Goal: Transaction & Acquisition: Purchase product/service

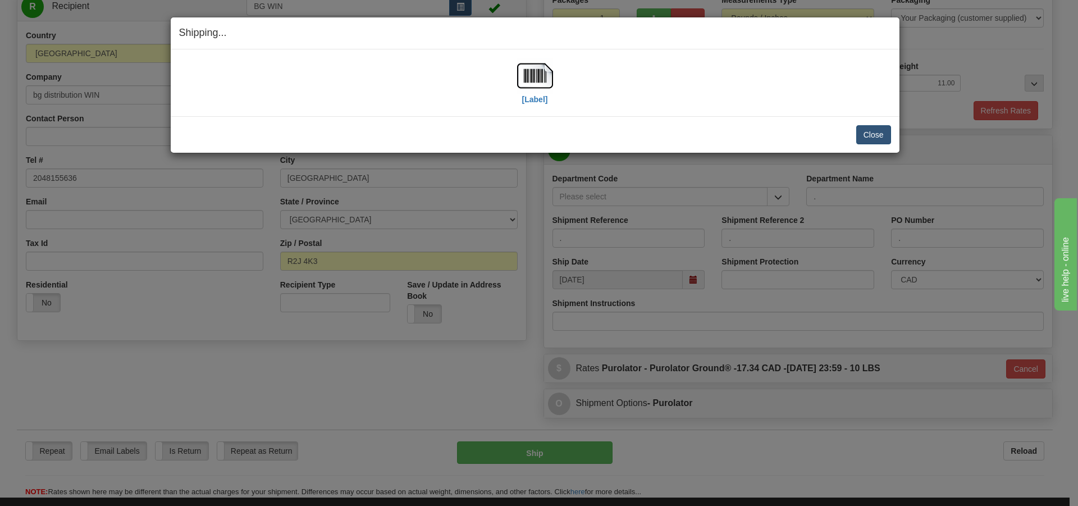
scroll to position [123, 0]
click at [874, 135] on button "Close" at bounding box center [873, 134] width 35 height 19
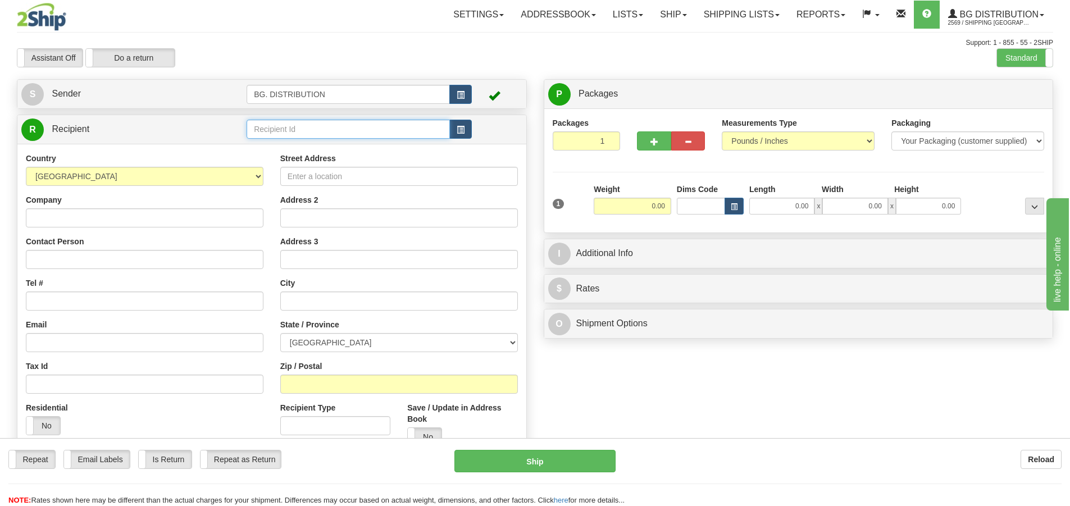
click at [330, 118] on td at bounding box center [359, 129] width 225 height 23
type input "20181"
click button "Delete" at bounding box center [0, 0] width 0 height 0
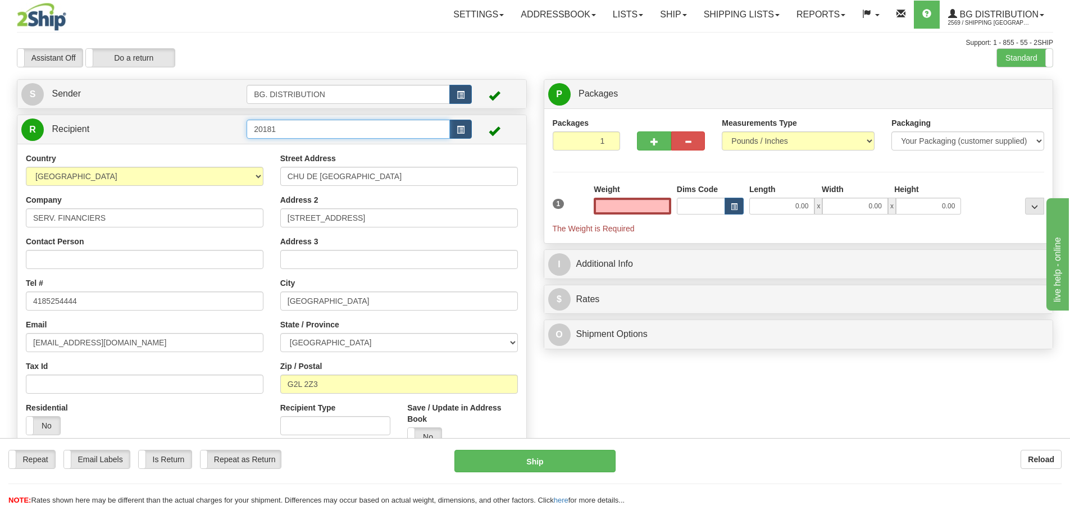
type input "0.00"
click at [310, 130] on input "20181" at bounding box center [348, 129] width 203 height 19
type input "20181."
click button "Delete" at bounding box center [0, 0] width 0 height 0
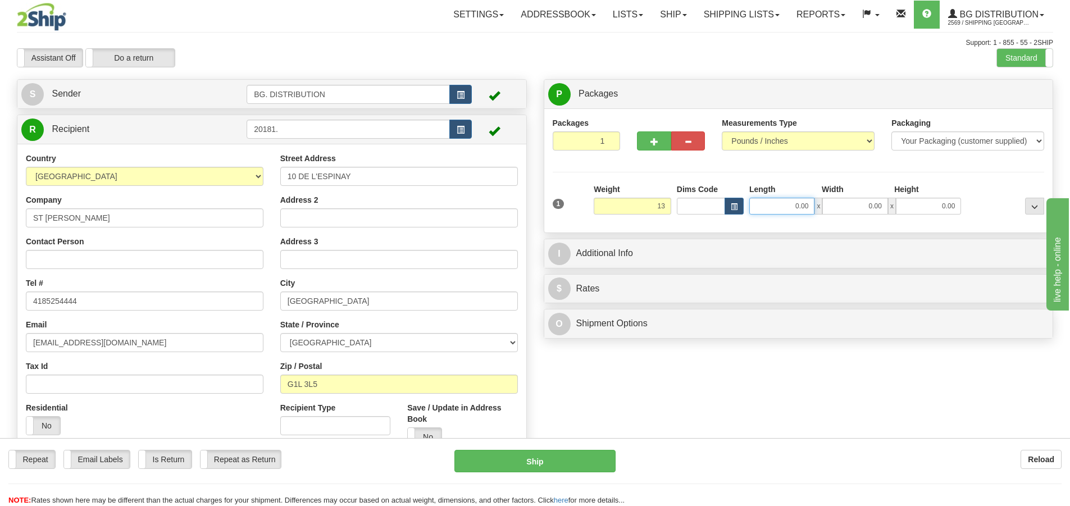
type input "13.00"
click at [772, 203] on input "0.00" at bounding box center [781, 206] width 65 height 17
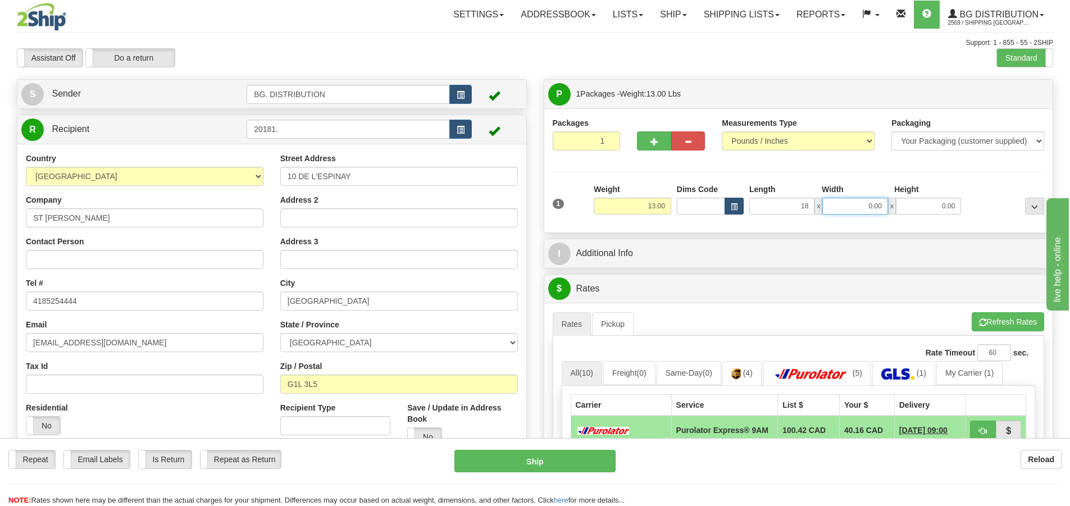
type input "18.00"
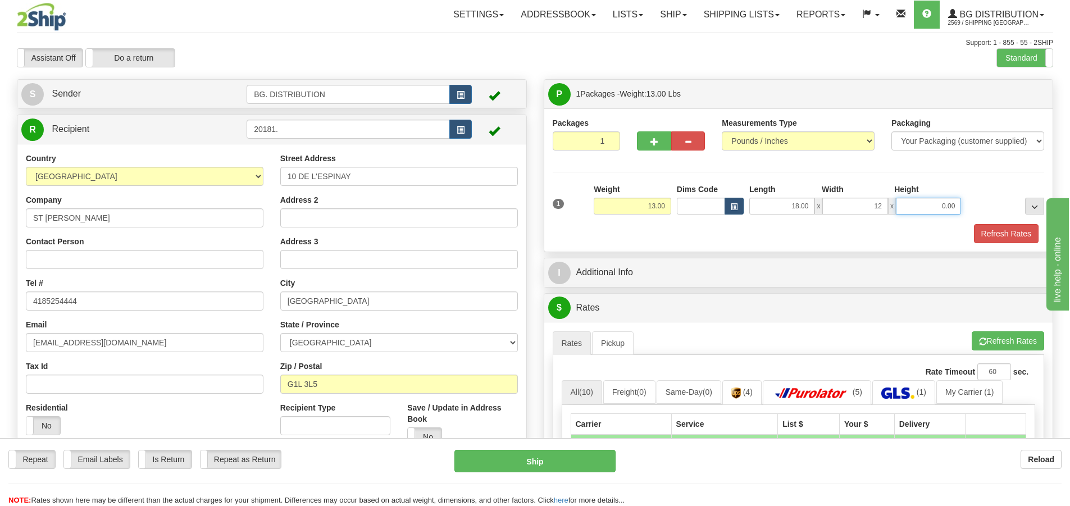
type input "12.00"
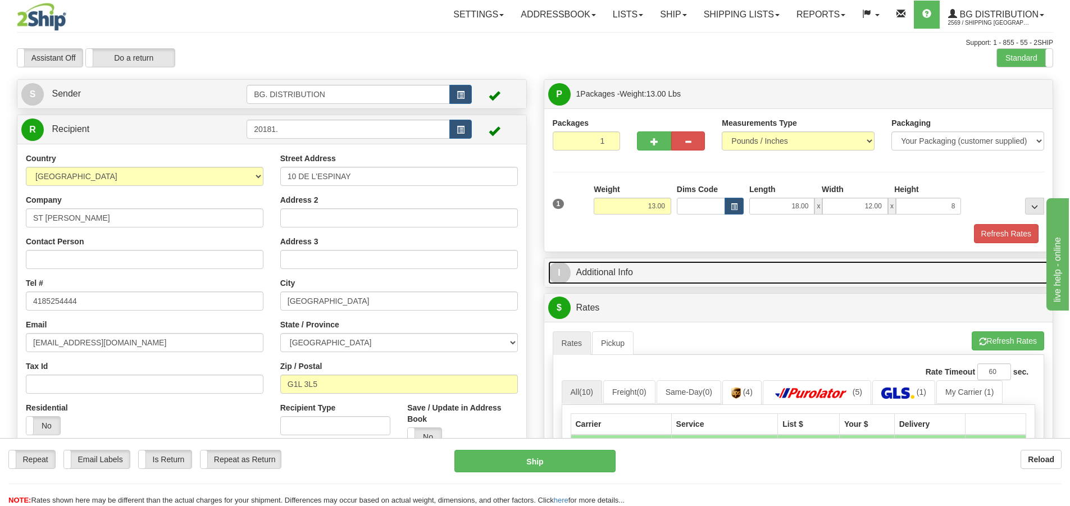
type input "8.00"
click at [555, 279] on span "I" at bounding box center [559, 273] width 22 height 22
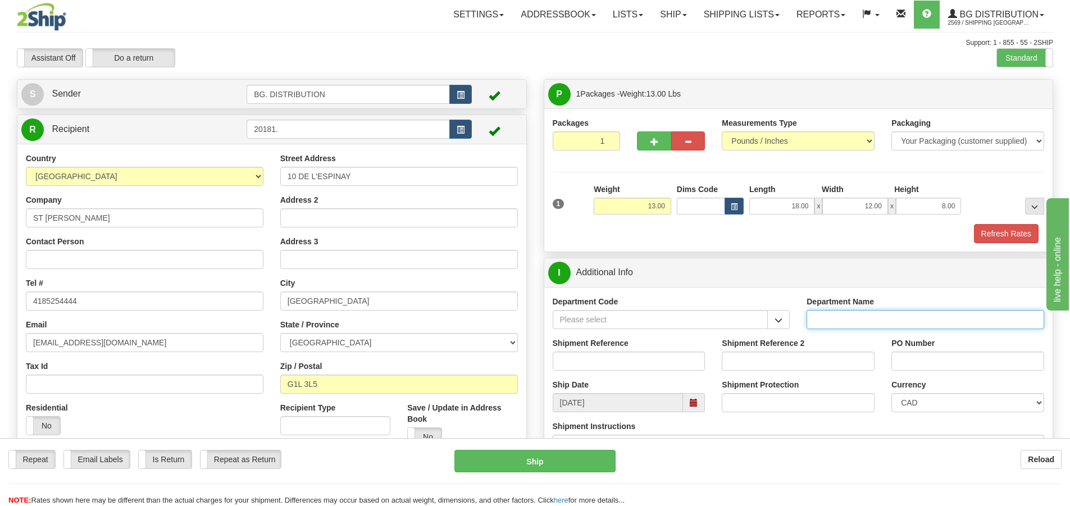
drag, startPoint x: 838, startPoint y: 320, endPoint x: 822, endPoint y: 317, distance: 16.6
click at [838, 319] on input "Department Name" at bounding box center [925, 319] width 238 height 19
type input "."
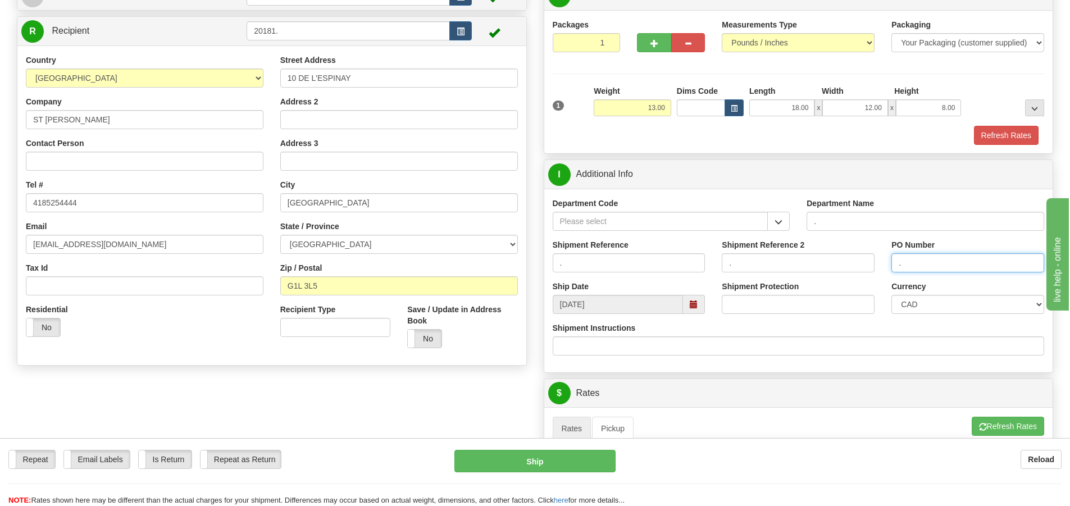
scroll to position [168, 0]
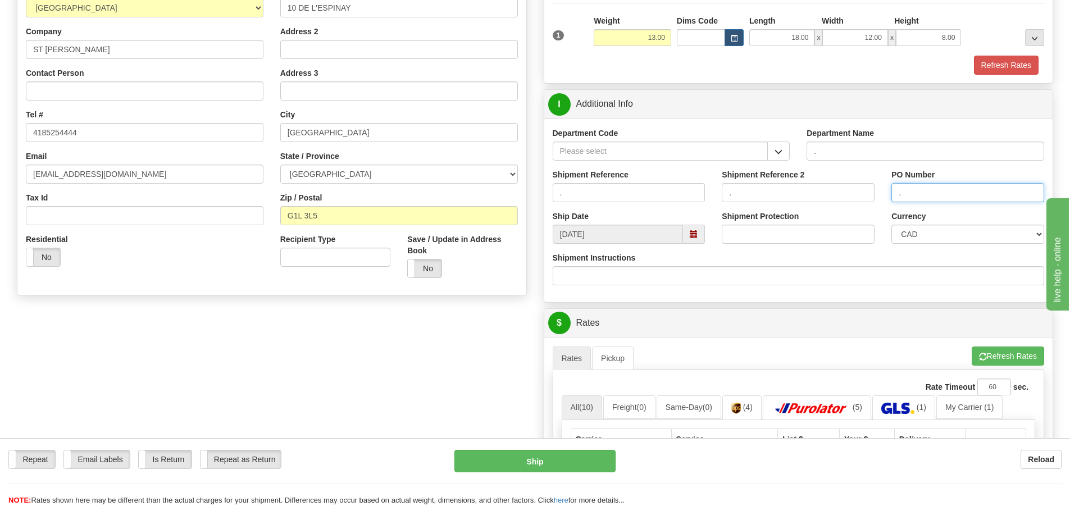
type input "."
click at [998, 348] on button "Refresh Rates" at bounding box center [1007, 355] width 72 height 19
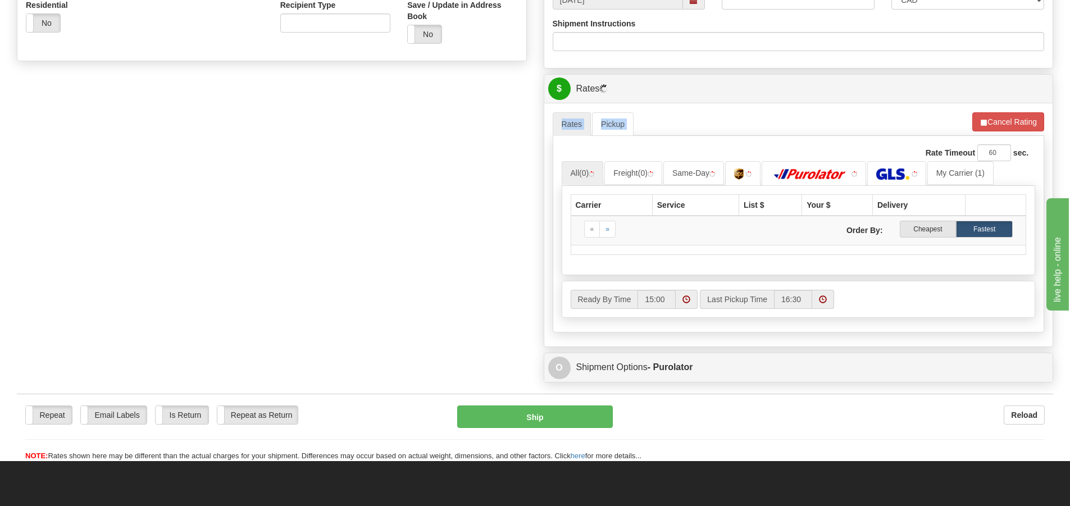
scroll to position [505, 0]
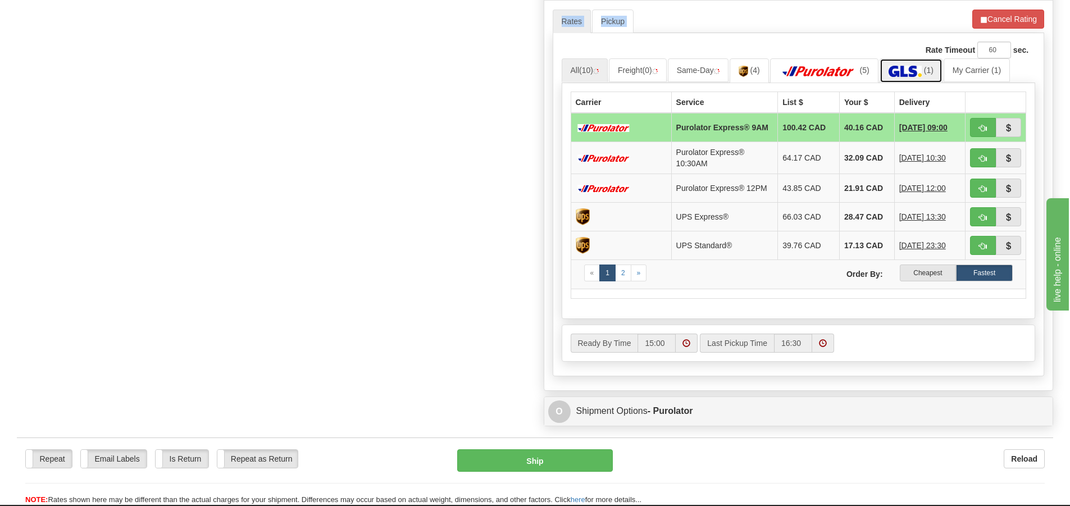
click at [914, 71] on img at bounding box center [904, 71] width 33 height 11
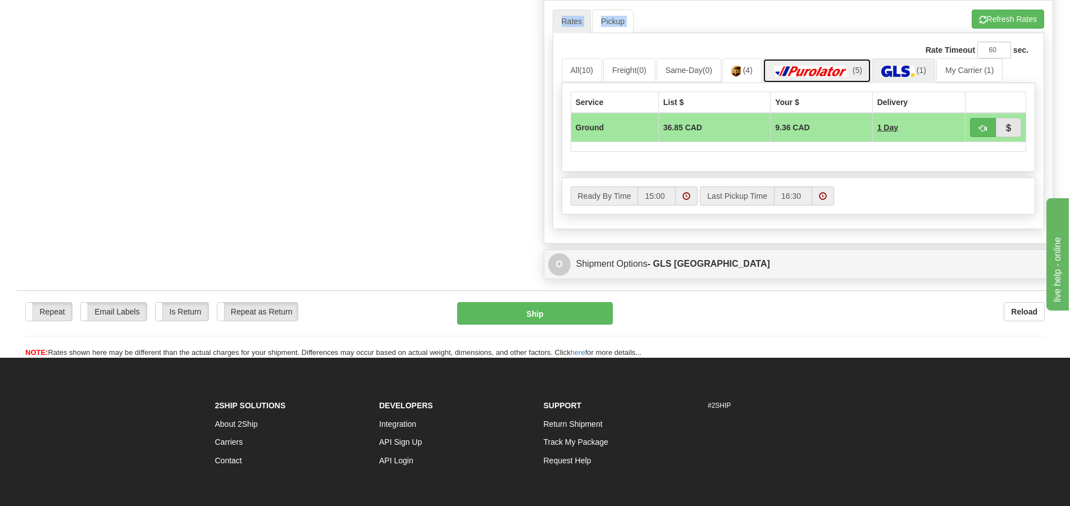
click at [819, 66] on img at bounding box center [811, 71] width 79 height 11
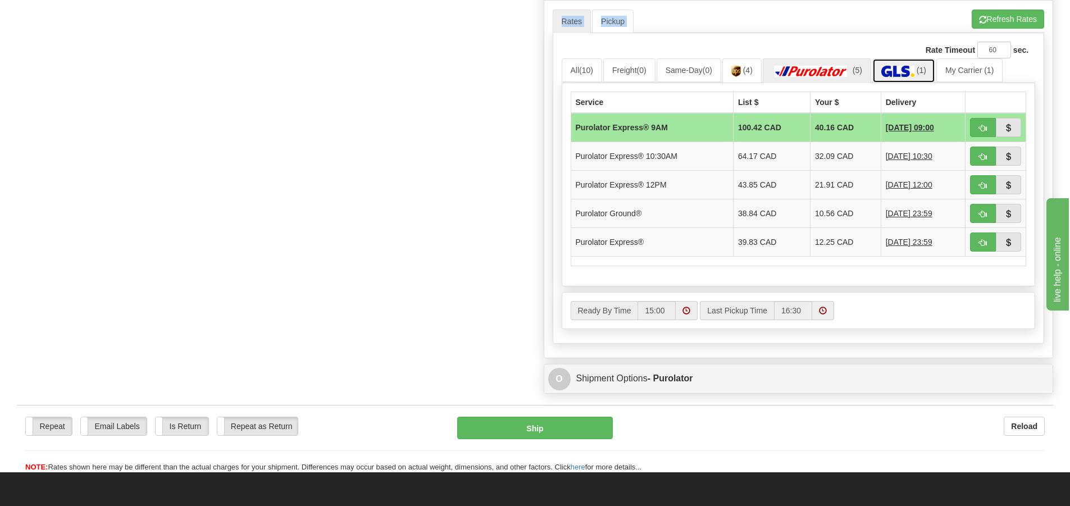
click at [888, 81] on link "(1)" at bounding box center [903, 70] width 63 height 24
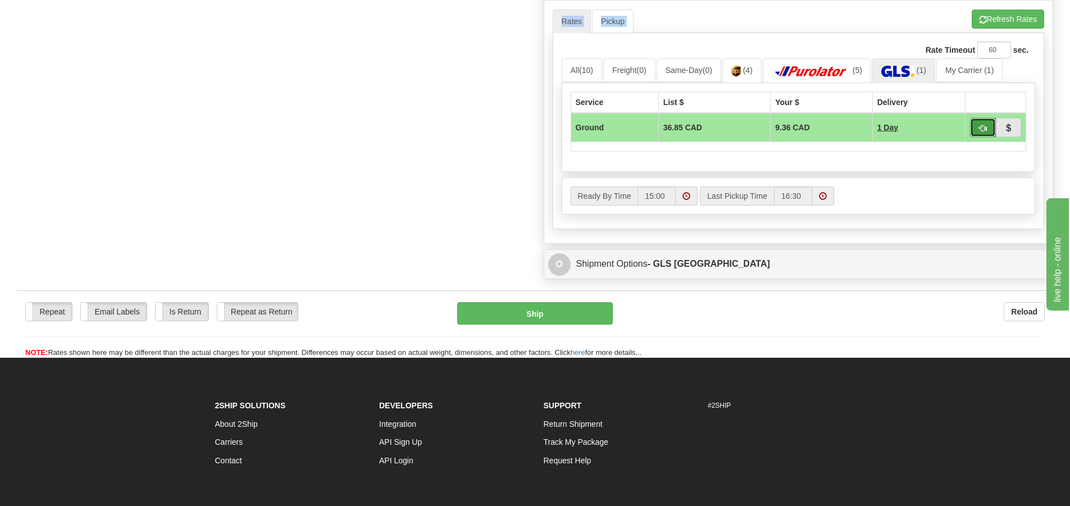
click at [981, 125] on span "button" at bounding box center [983, 128] width 8 height 7
type input "1"
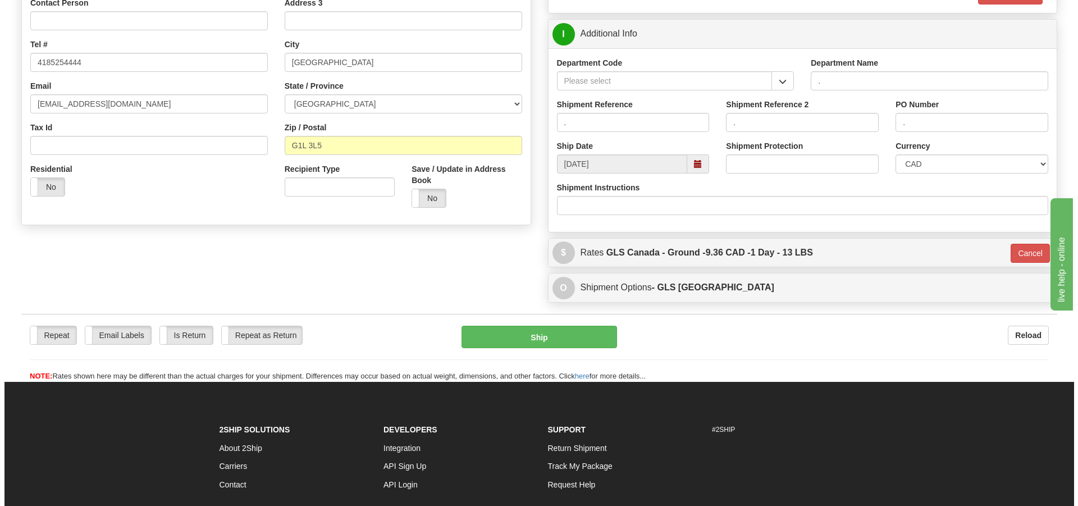
scroll to position [123, 0]
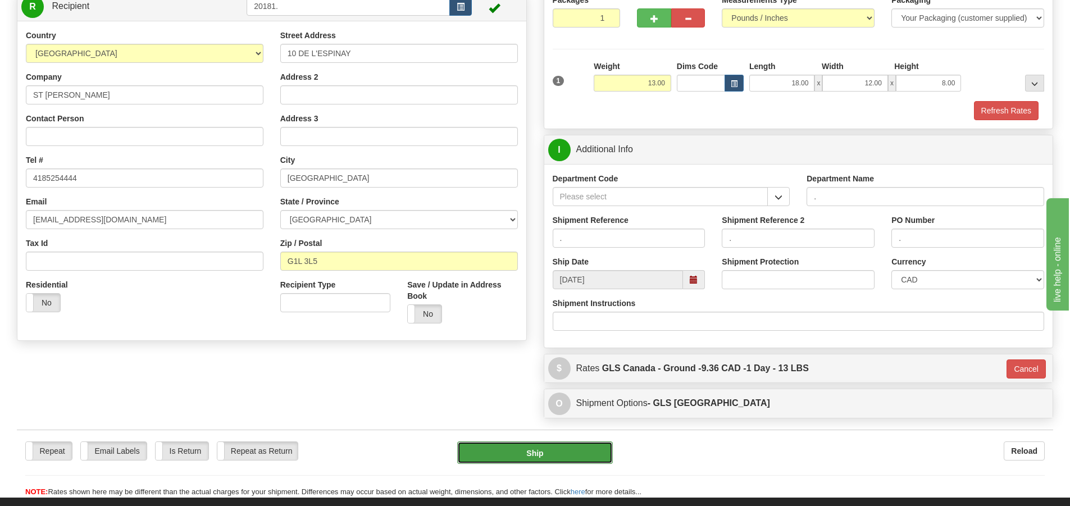
click at [578, 452] on button "Ship" at bounding box center [535, 452] width 156 height 22
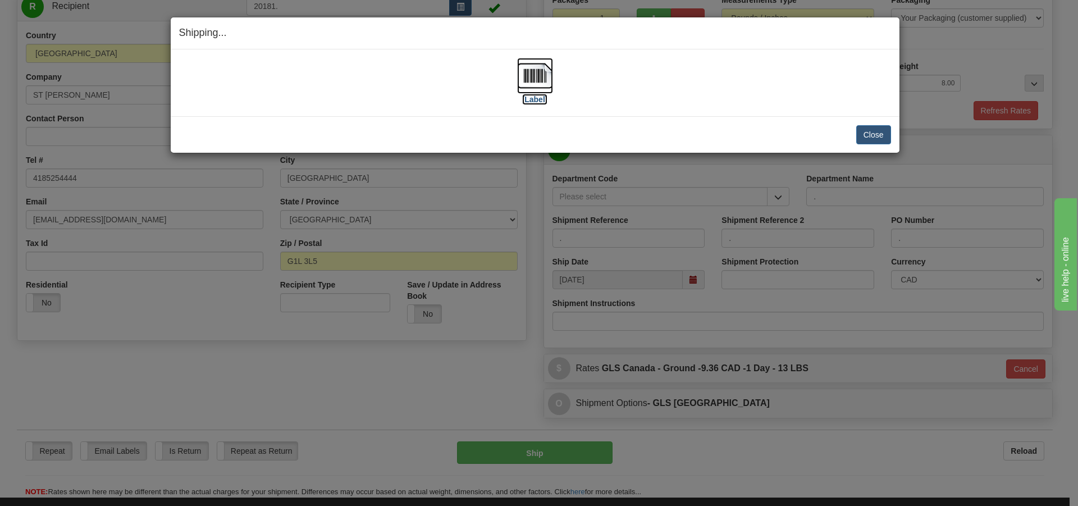
click at [538, 97] on label "[Label]" at bounding box center [535, 99] width 26 height 11
click at [878, 136] on button "Close" at bounding box center [873, 134] width 35 height 19
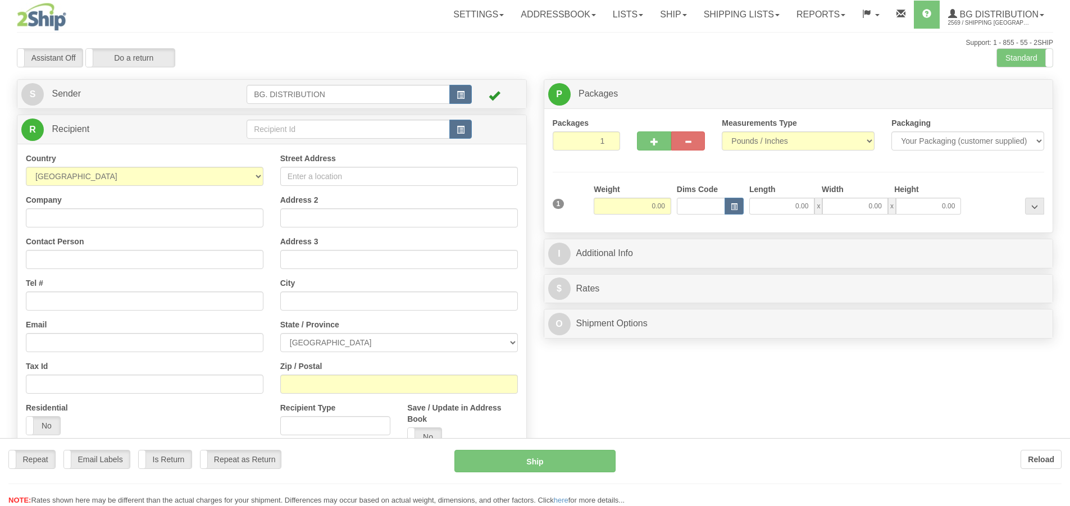
click at [377, 130] on div at bounding box center [535, 253] width 1070 height 506
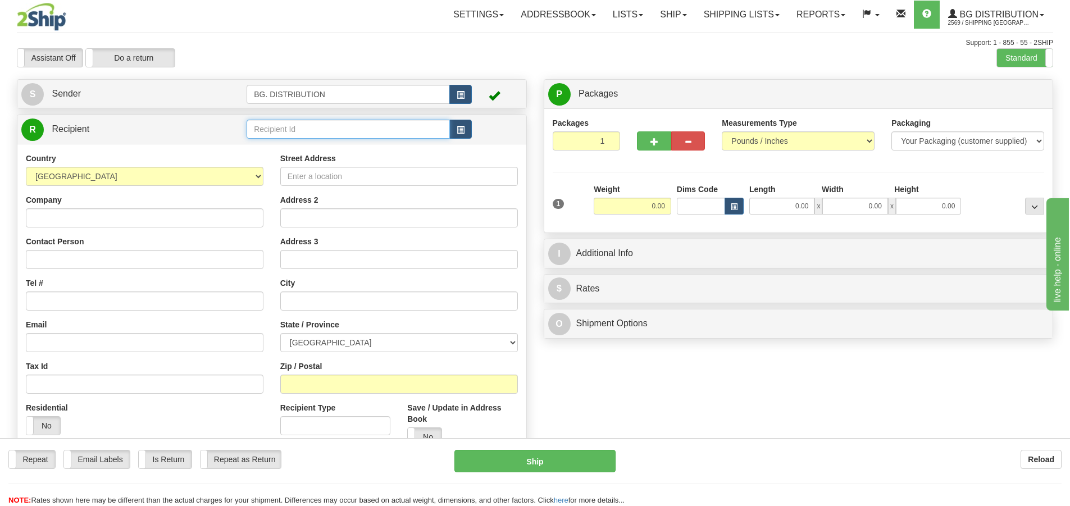
click at [377, 126] on input "text" at bounding box center [348, 129] width 203 height 19
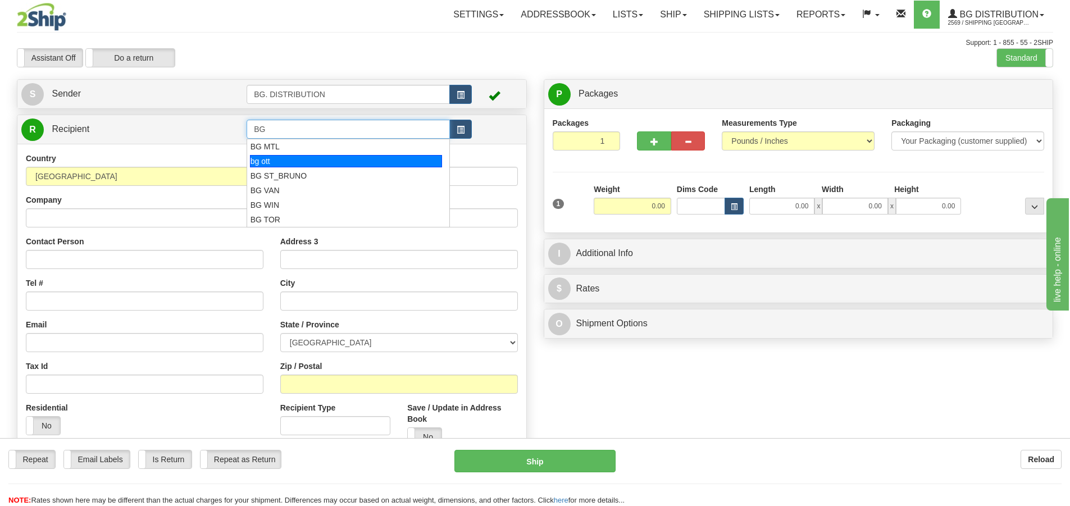
click at [333, 161] on div "bg ott" at bounding box center [346, 161] width 193 height 12
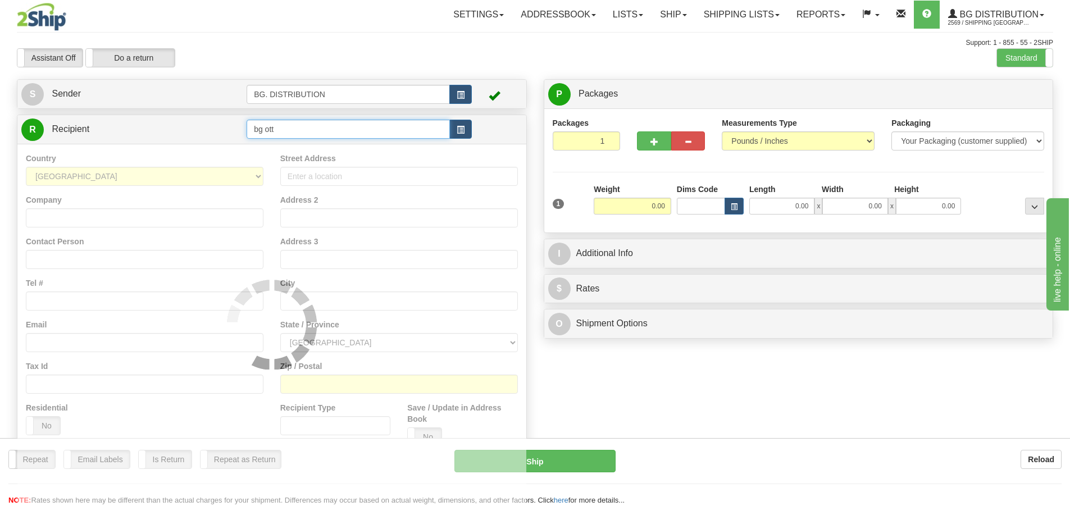
type input "bg ott"
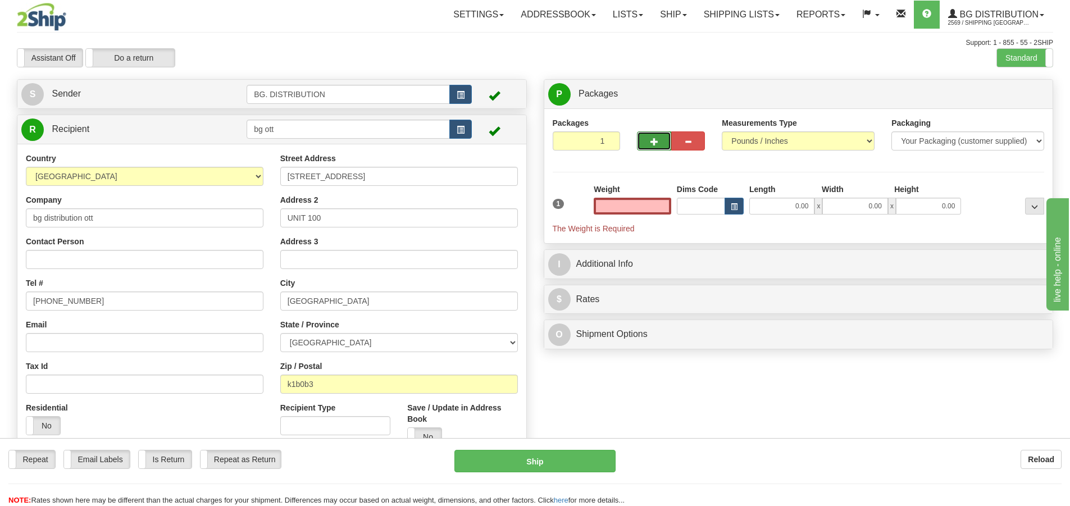
type input "0.00"
click at [652, 145] on span "button" at bounding box center [654, 141] width 8 height 7
type input "2"
click at [1021, 93] on span "Package Level" at bounding box center [1020, 94] width 44 height 8
radio input "true"
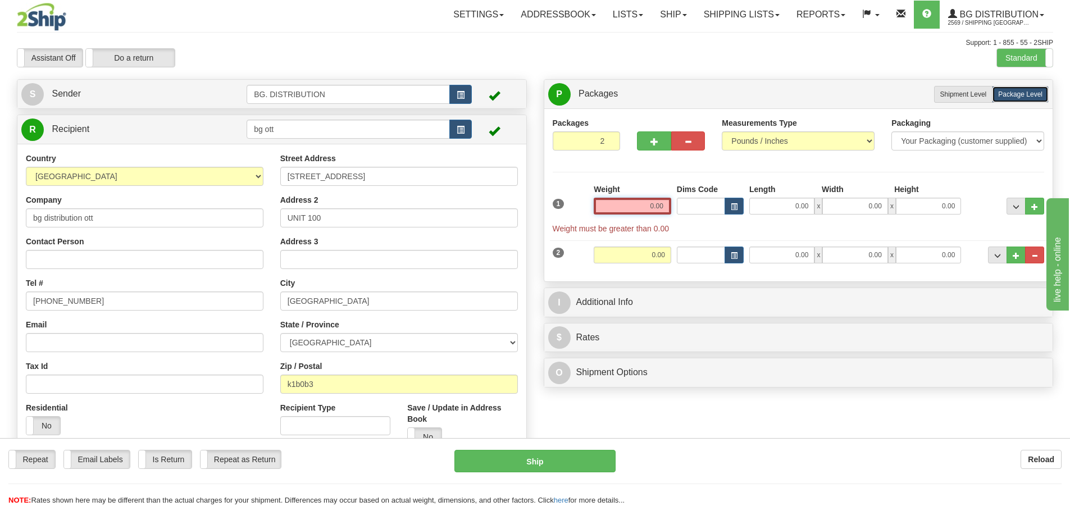
click at [662, 212] on input "0.00" at bounding box center [632, 206] width 77 height 17
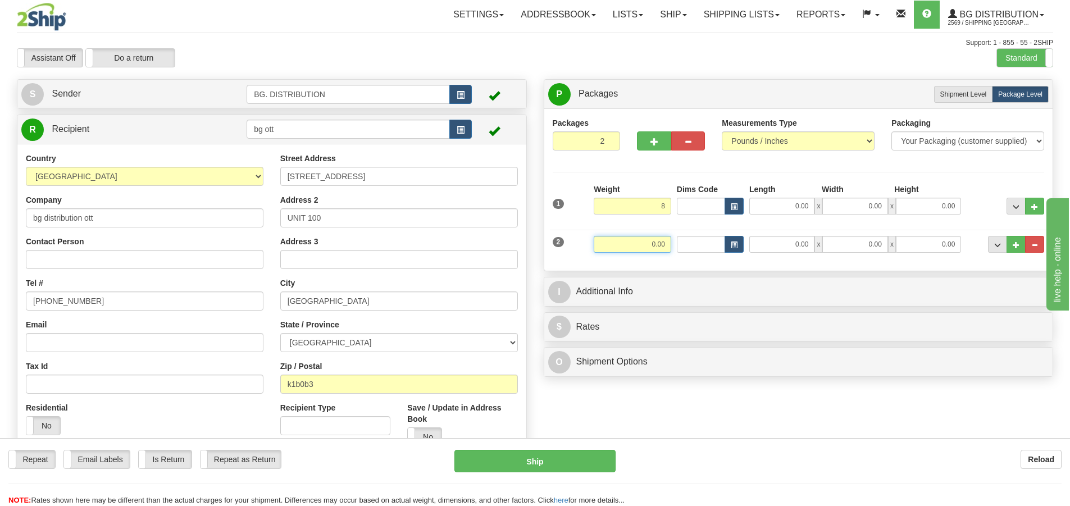
type input "8.00"
click at [659, 245] on input "0.00" at bounding box center [632, 244] width 77 height 17
type input "20.00"
click at [777, 244] on input "0.00" at bounding box center [781, 244] width 65 height 17
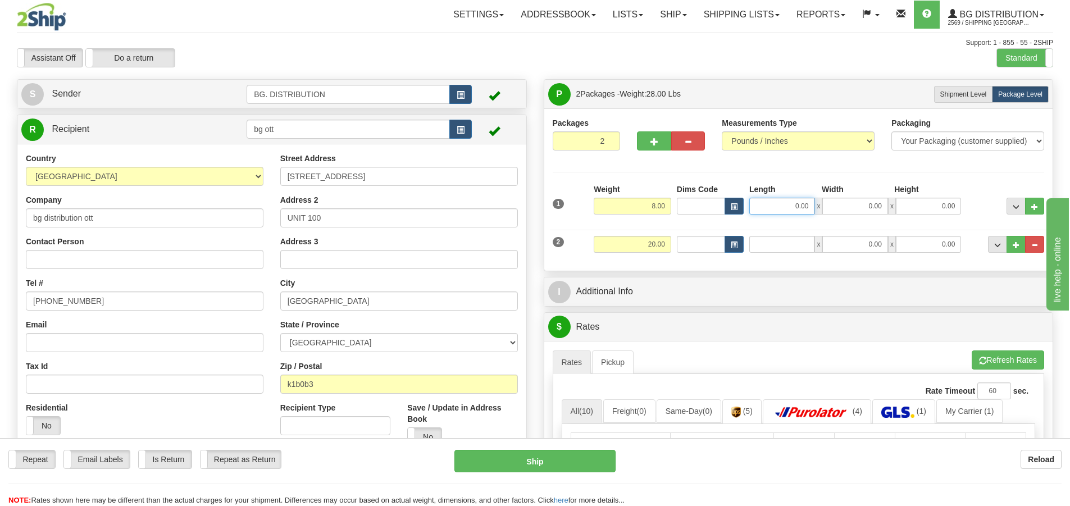
type input "0.00"
click at [800, 203] on input "0.00" at bounding box center [781, 206] width 65 height 17
type input "97.00"
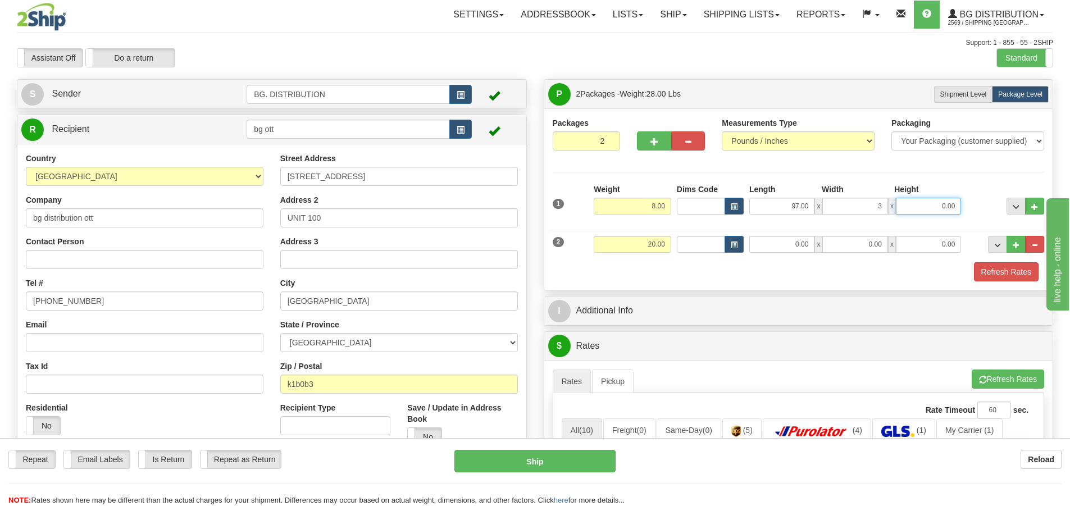
type input "3.00"
type input "2.00"
click at [791, 231] on div "2 Weight 20.00 Dims Code Length Width Height" at bounding box center [798, 243] width 497 height 38
type input "170.00"
type input "11.00"
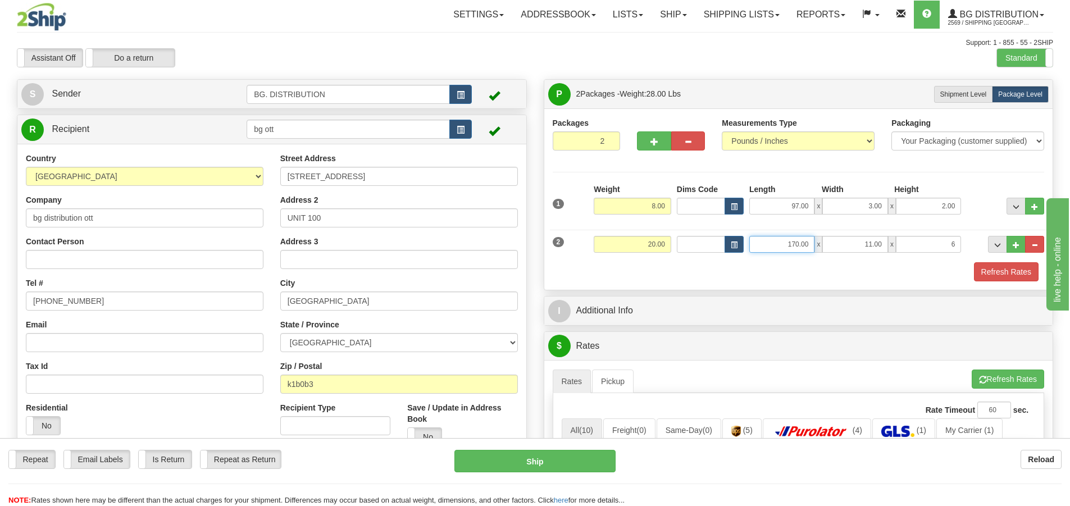
type input "6.00"
click at [797, 243] on input "170.00" at bounding box center [781, 244] width 65 height 17
type input "17.00"
click at [813, 263] on div "Refresh Rates" at bounding box center [798, 271] width 497 height 19
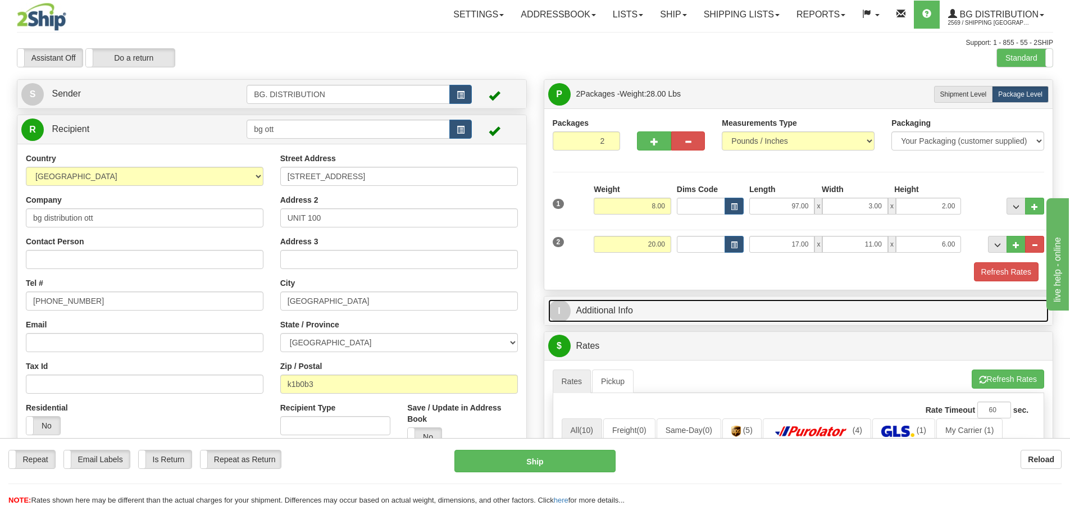
click at [562, 305] on span "I" at bounding box center [559, 311] width 22 height 22
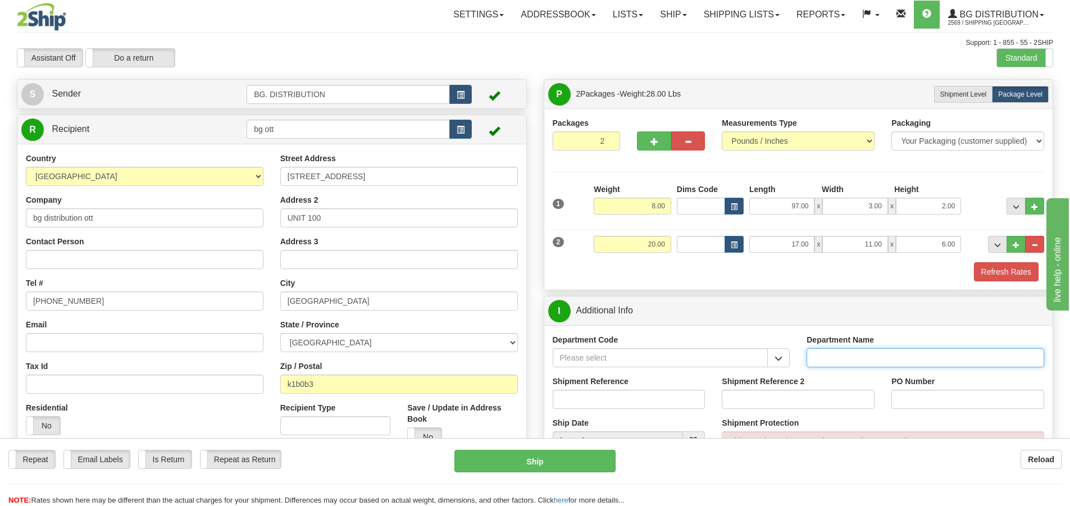
click at [821, 359] on input "Department Name" at bounding box center [925, 357] width 238 height 19
type input "."
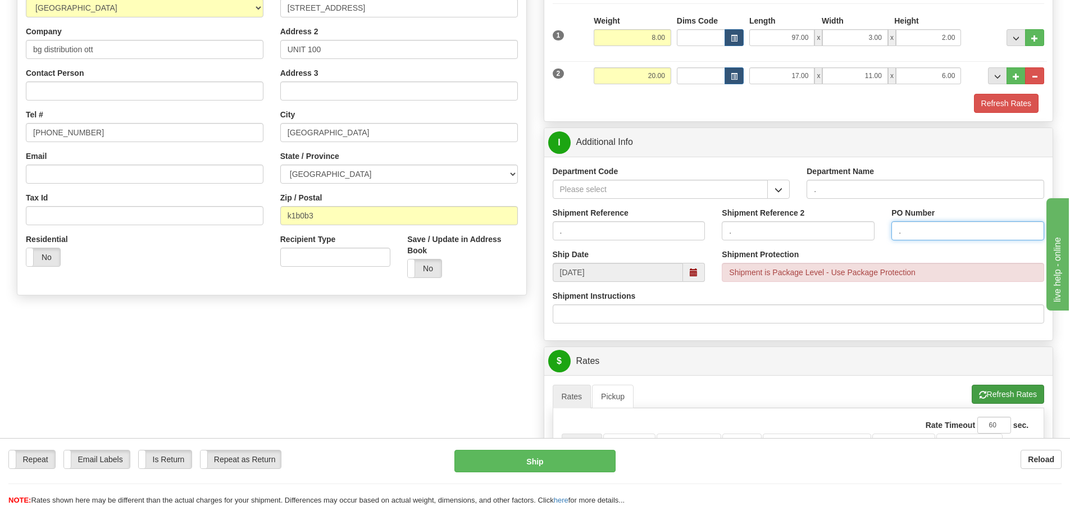
type input "."
click at [986, 390] on button "Refresh Rates" at bounding box center [1007, 394] width 72 height 19
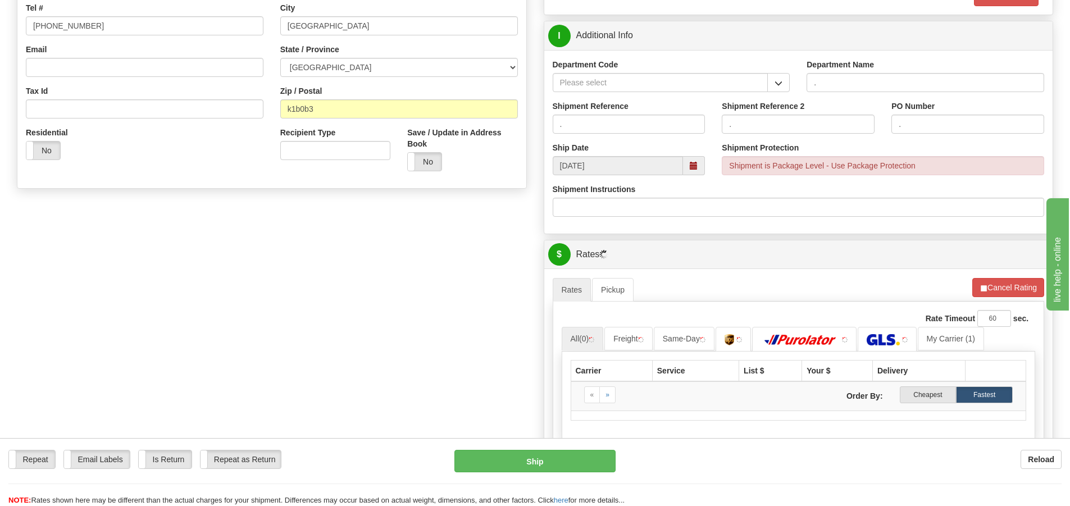
scroll to position [393, 0]
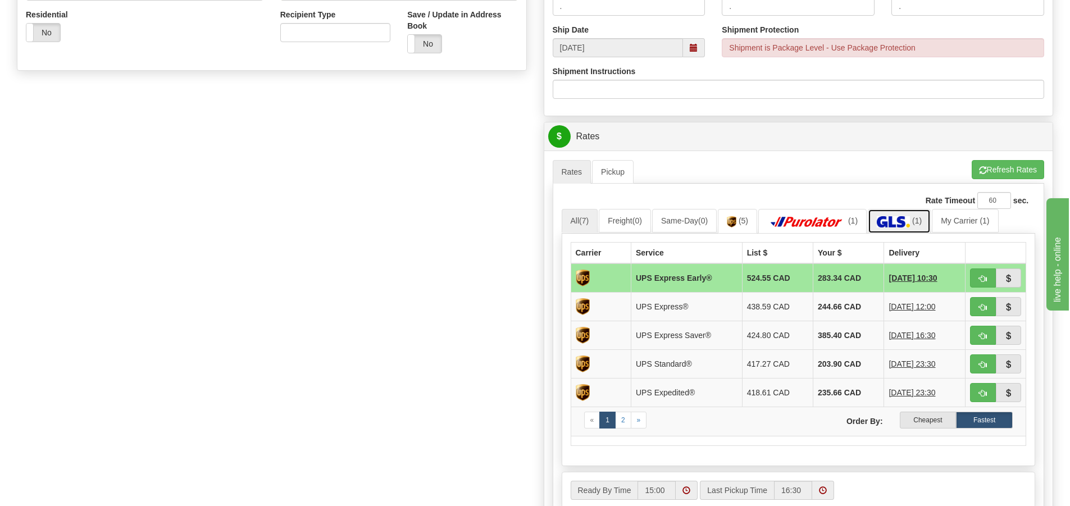
click at [930, 218] on link "(1)" at bounding box center [899, 221] width 63 height 24
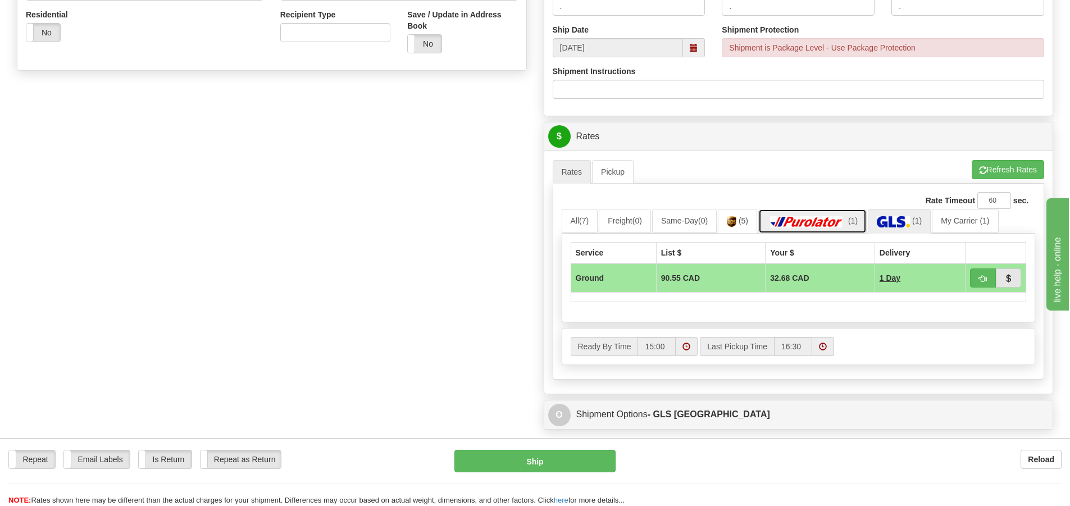
click at [814, 219] on img at bounding box center [806, 221] width 79 height 11
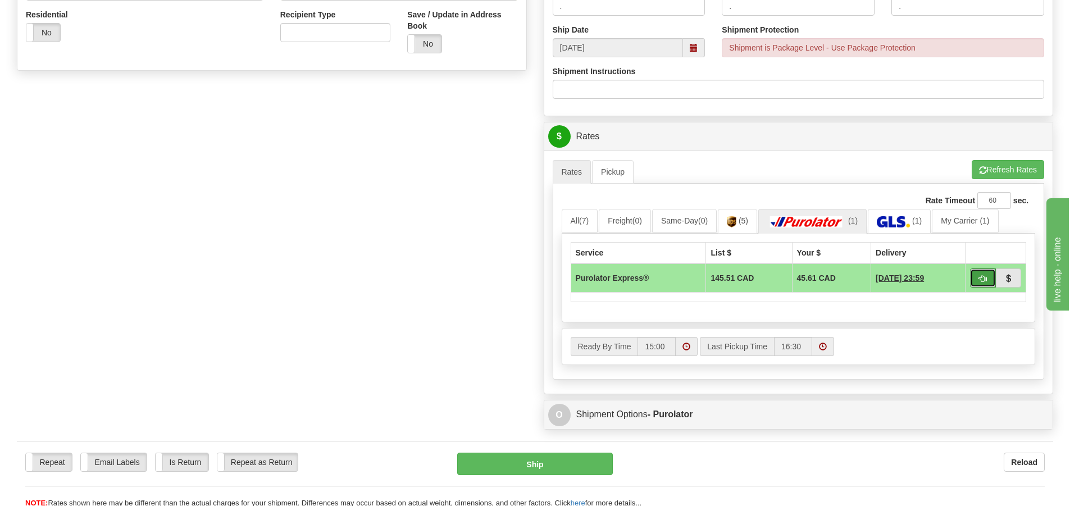
click at [975, 274] on button "button" at bounding box center [983, 277] width 26 height 19
type input "202"
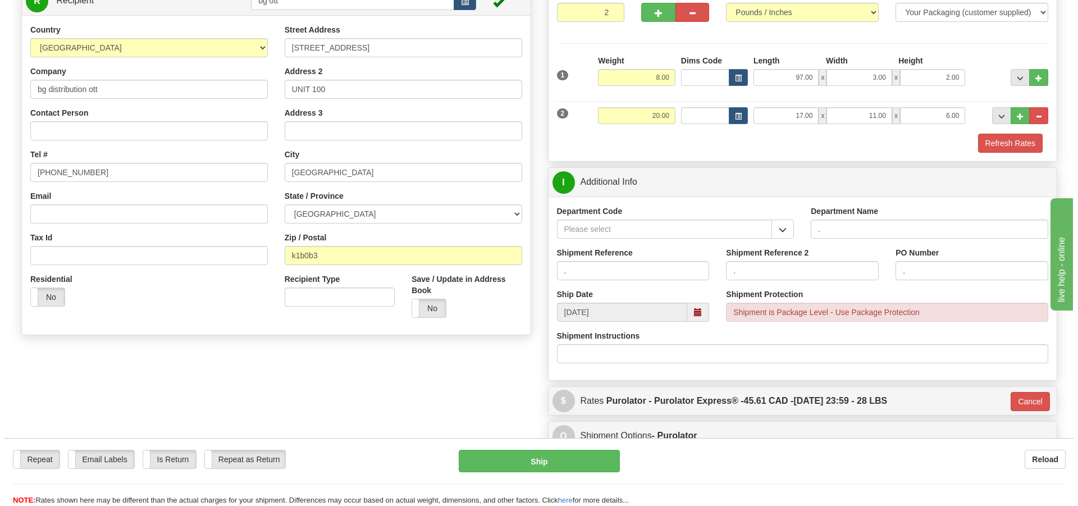
scroll to position [102, 0]
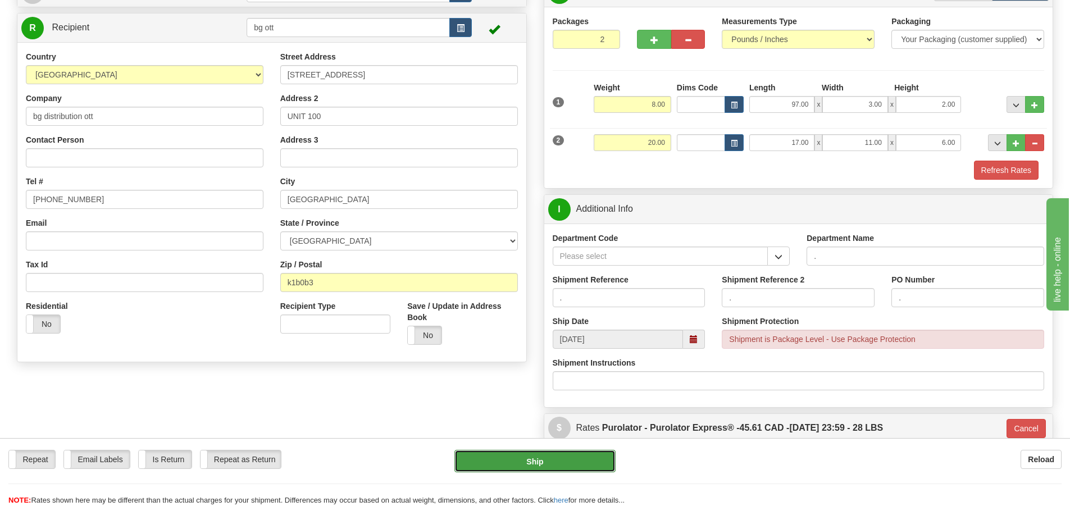
click at [530, 459] on button "Ship" at bounding box center [534, 461] width 161 height 22
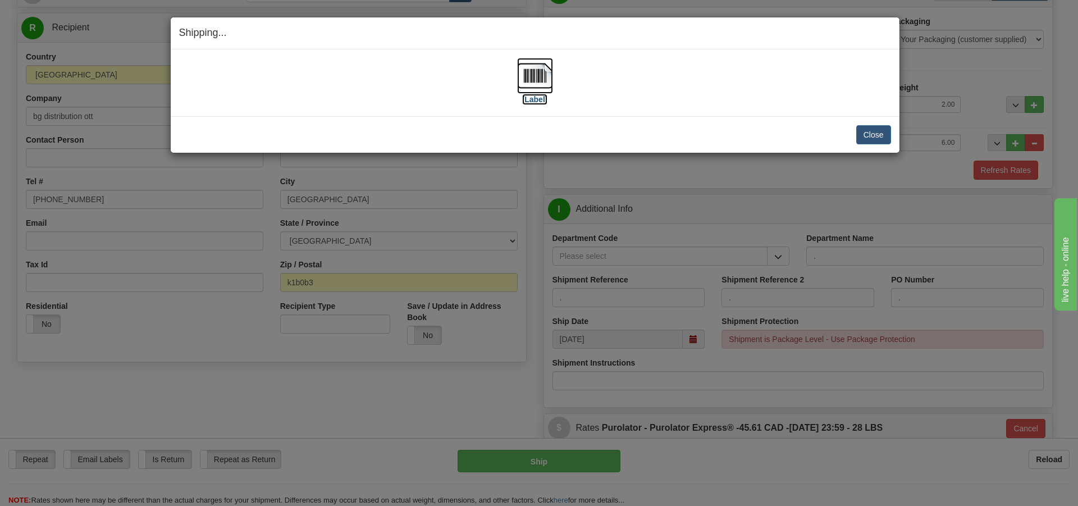
click at [535, 102] on label "[Label]" at bounding box center [535, 99] width 26 height 11
click at [874, 136] on button "Close" at bounding box center [873, 134] width 35 height 19
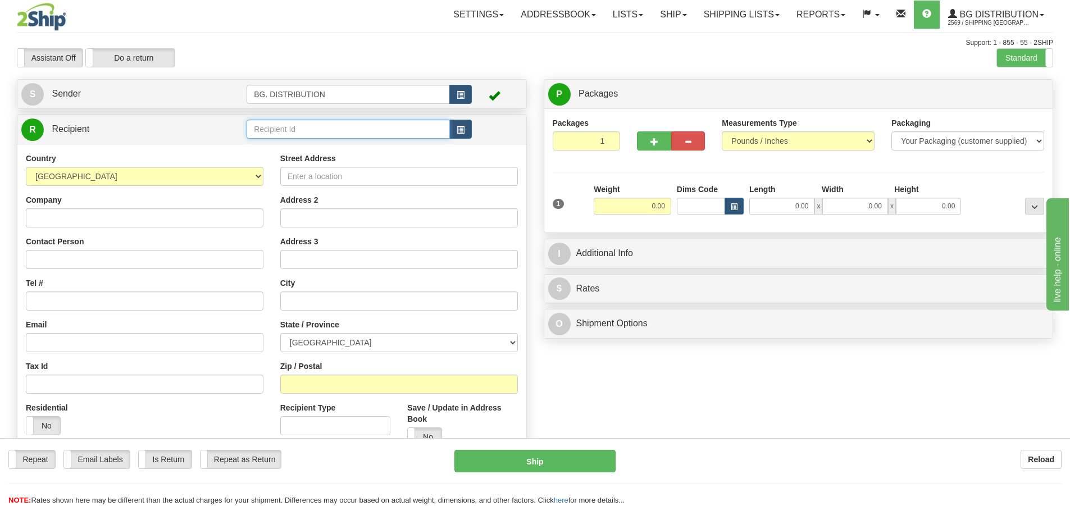
click at [337, 135] on input "text" at bounding box center [348, 129] width 203 height 19
type input "60020"
click button "Delete" at bounding box center [0, 0] width 0 height 0
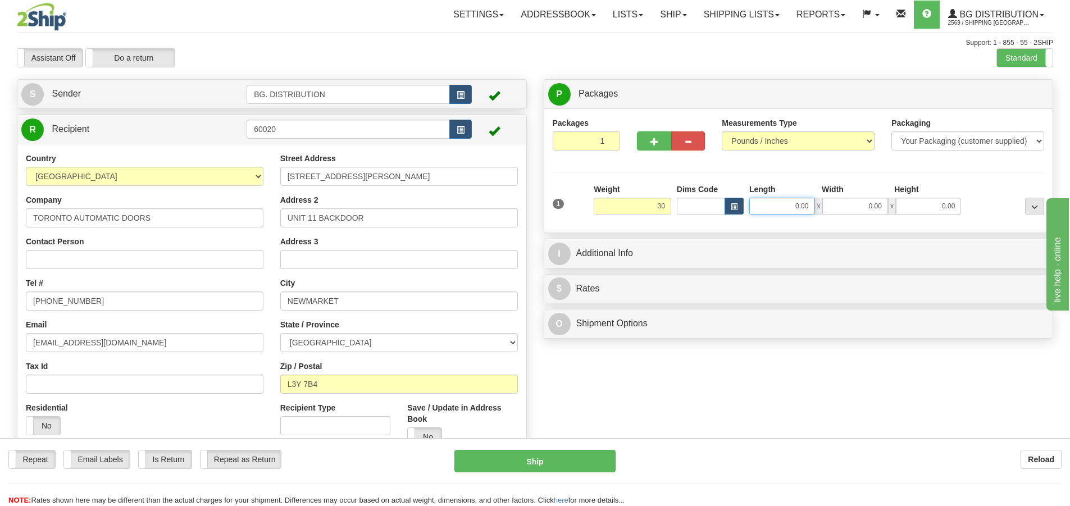
type input "30.00"
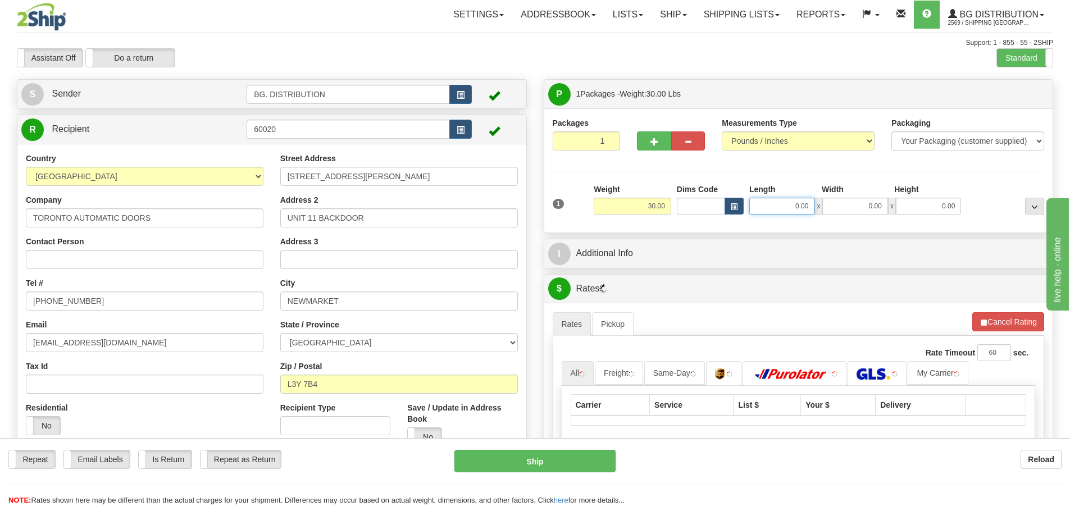
click at [789, 199] on input "0.00" at bounding box center [781, 206] width 65 height 17
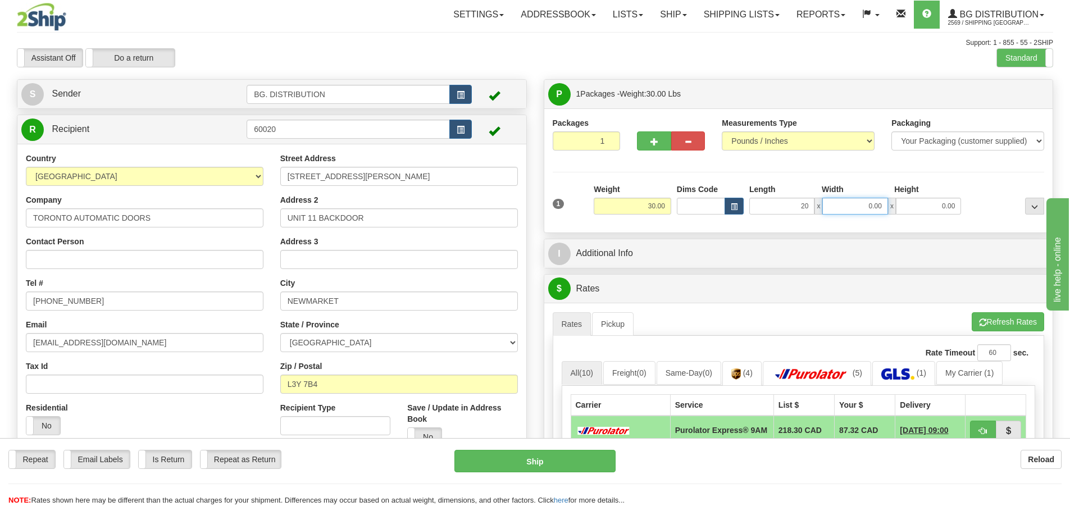
type input "20.00"
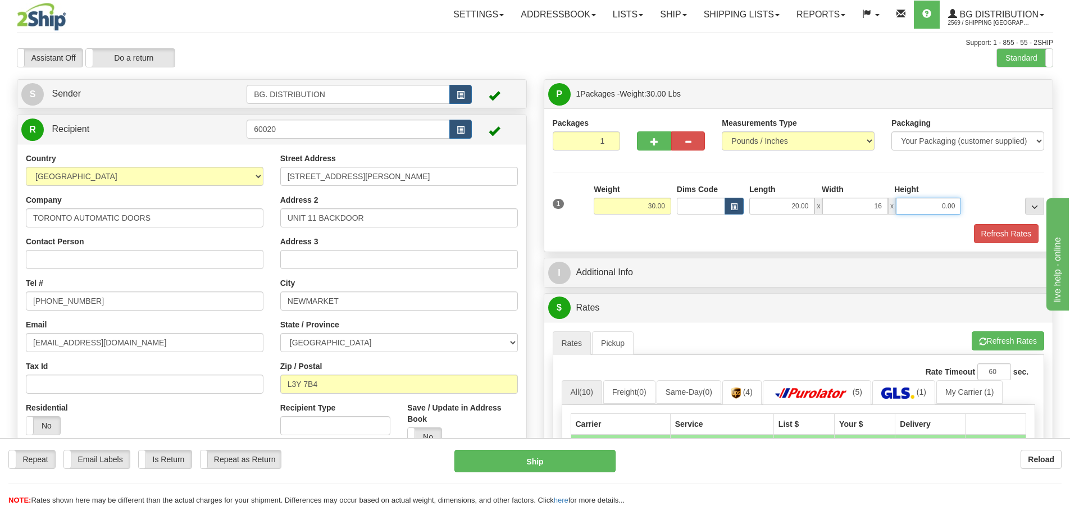
type input "16.00"
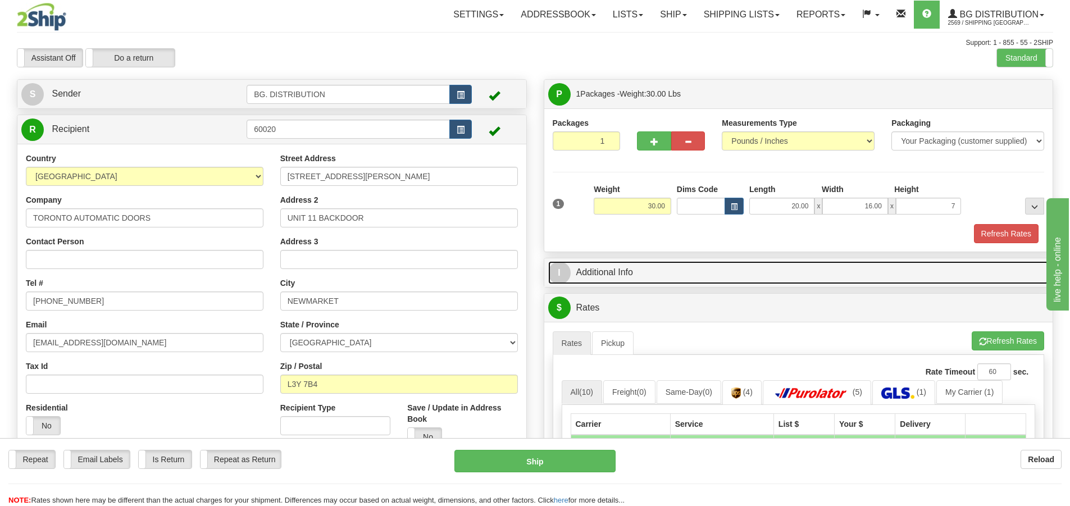
type input "7.00"
click at [563, 276] on span "I" at bounding box center [559, 273] width 22 height 22
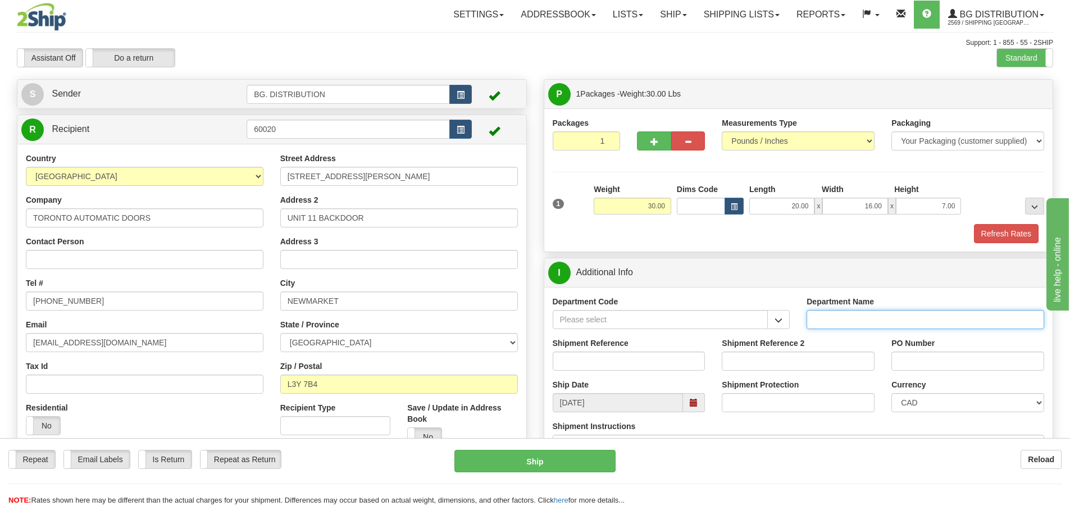
click at [834, 314] on input "Department Name" at bounding box center [925, 319] width 238 height 19
type input "."
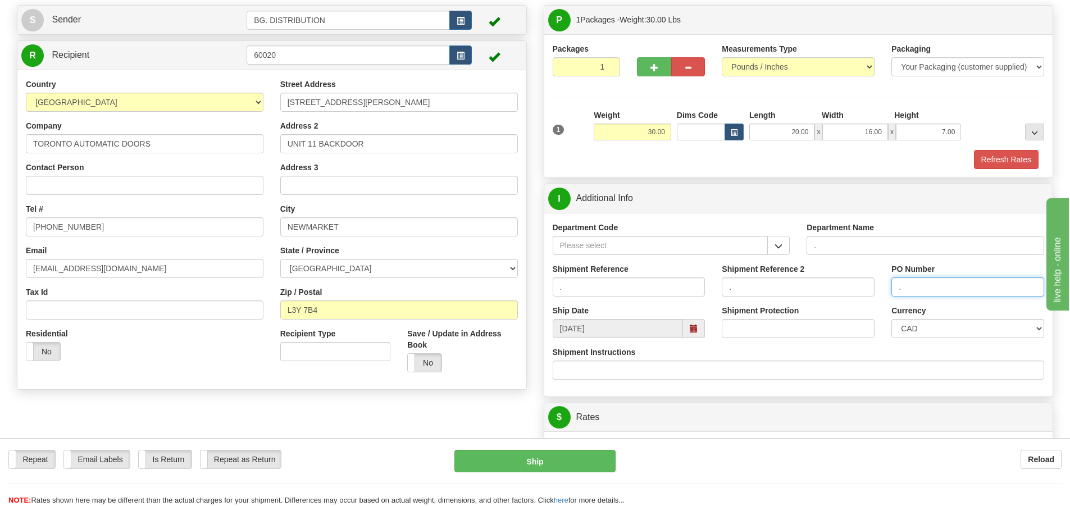
scroll to position [225, 0]
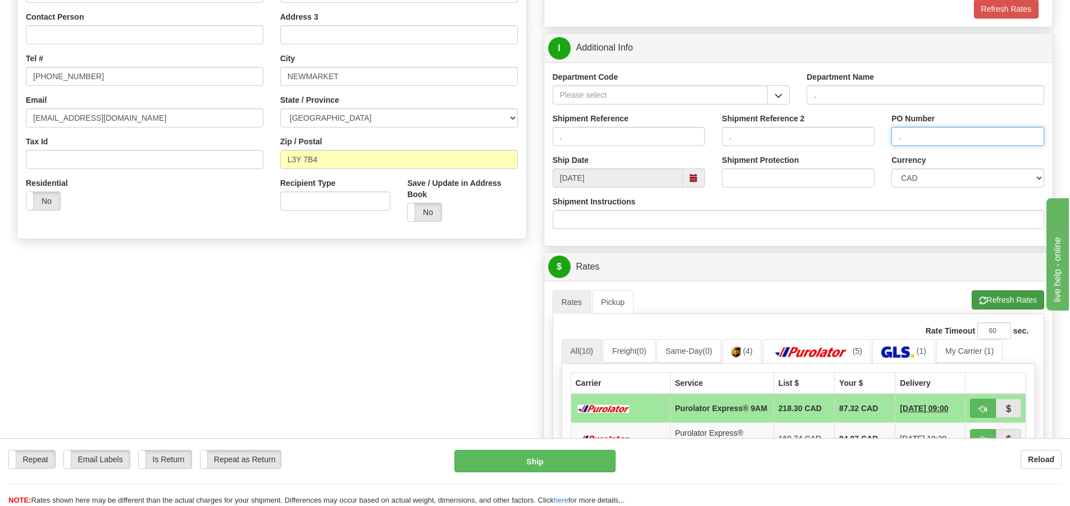
type input "."
click at [1015, 304] on button "Refresh Rates" at bounding box center [1007, 299] width 72 height 19
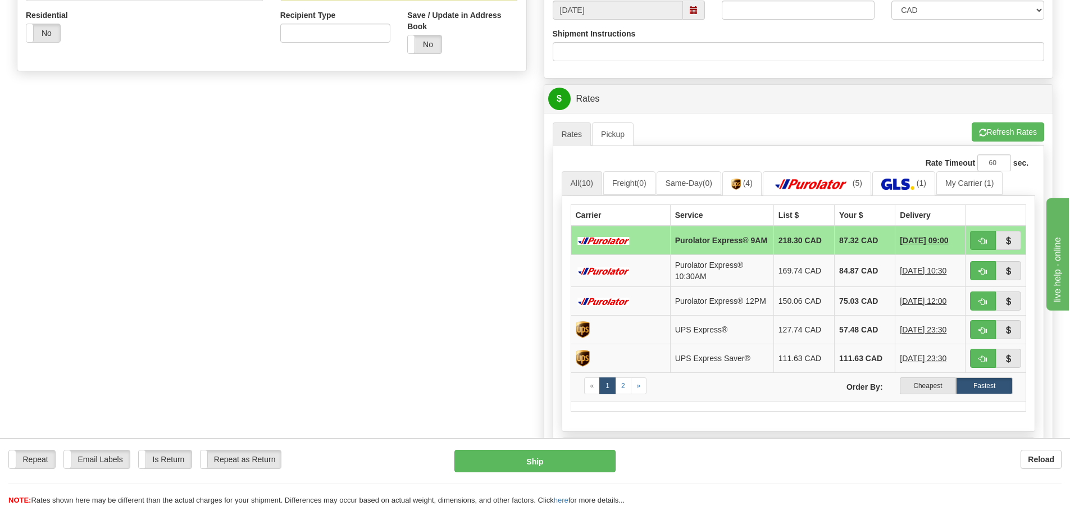
scroll to position [393, 0]
click at [827, 178] on img at bounding box center [811, 183] width 79 height 11
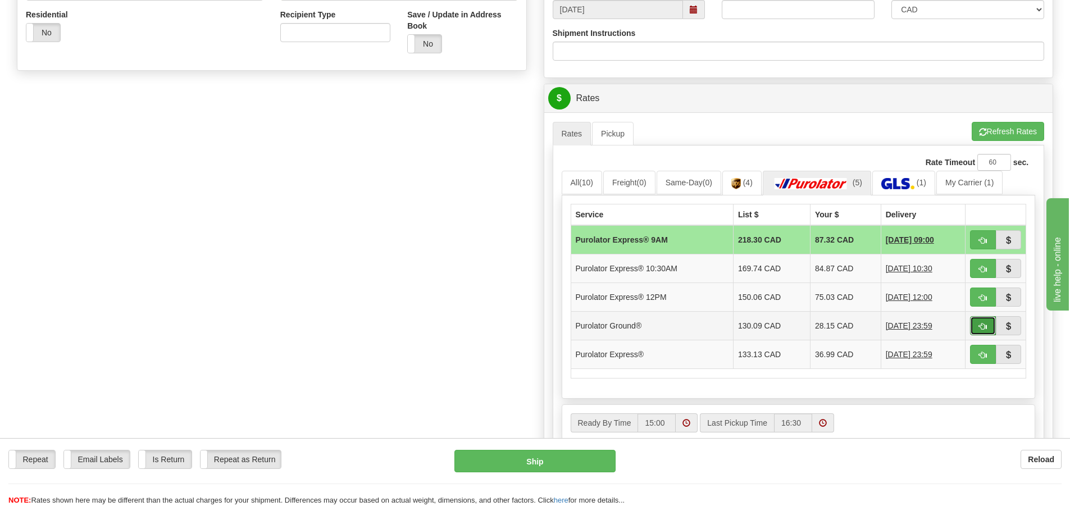
click at [981, 327] on span "button" at bounding box center [983, 326] width 8 height 7
type input "260"
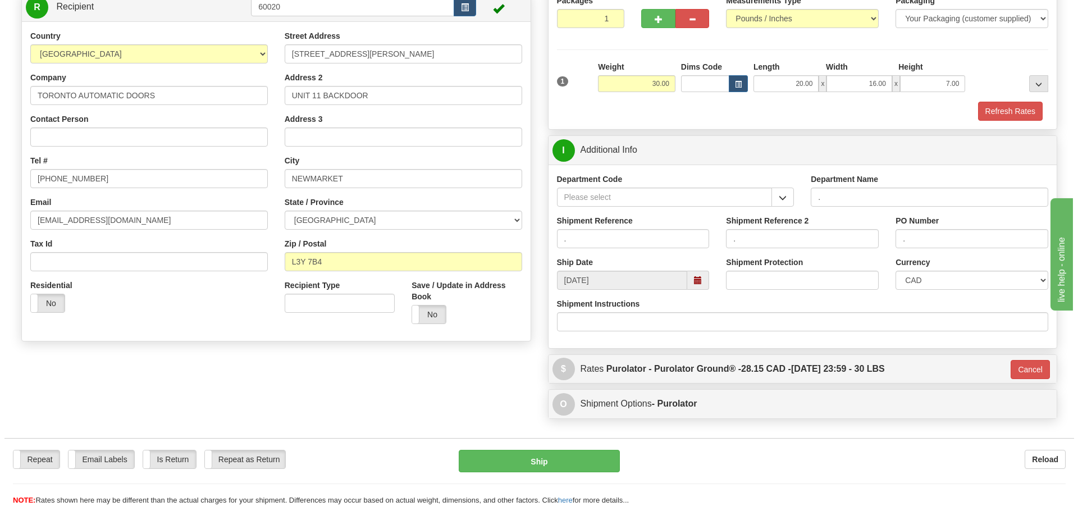
scroll to position [123, 0]
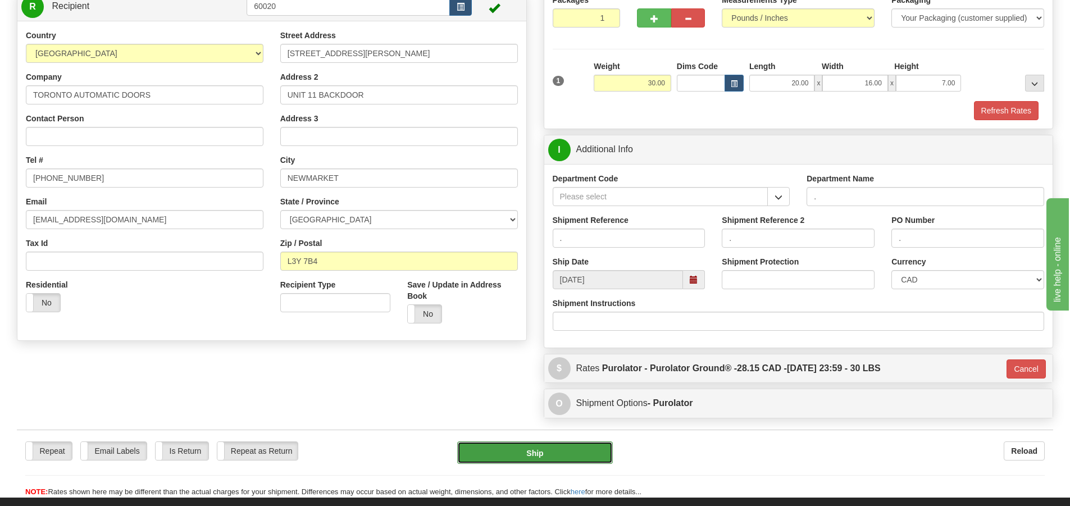
click at [590, 445] on button "Ship" at bounding box center [535, 452] width 156 height 22
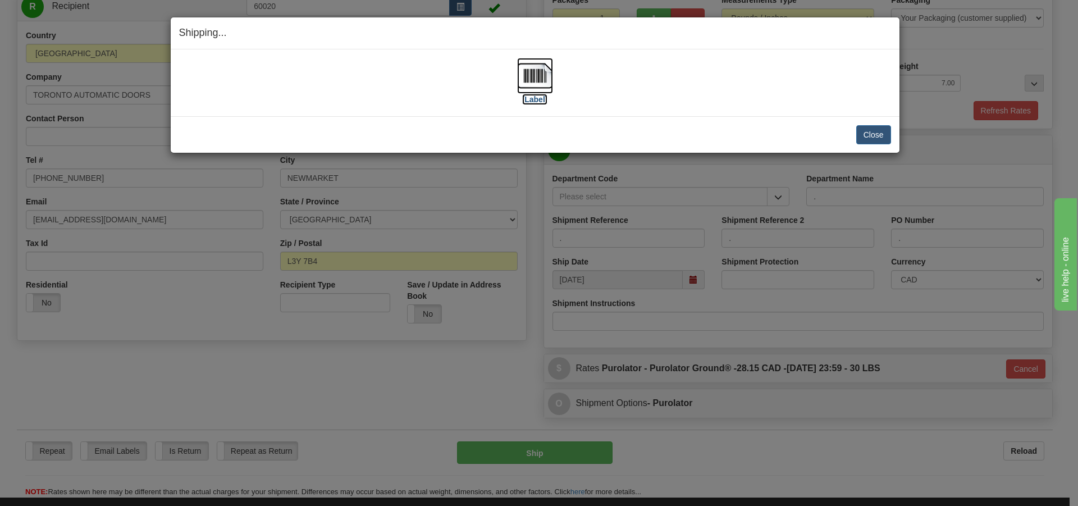
click at [541, 104] on label "[Label]" at bounding box center [535, 99] width 26 height 11
drag, startPoint x: 872, startPoint y: 133, endPoint x: 861, endPoint y: 136, distance: 11.2
click at [871, 133] on button "Close" at bounding box center [873, 134] width 35 height 19
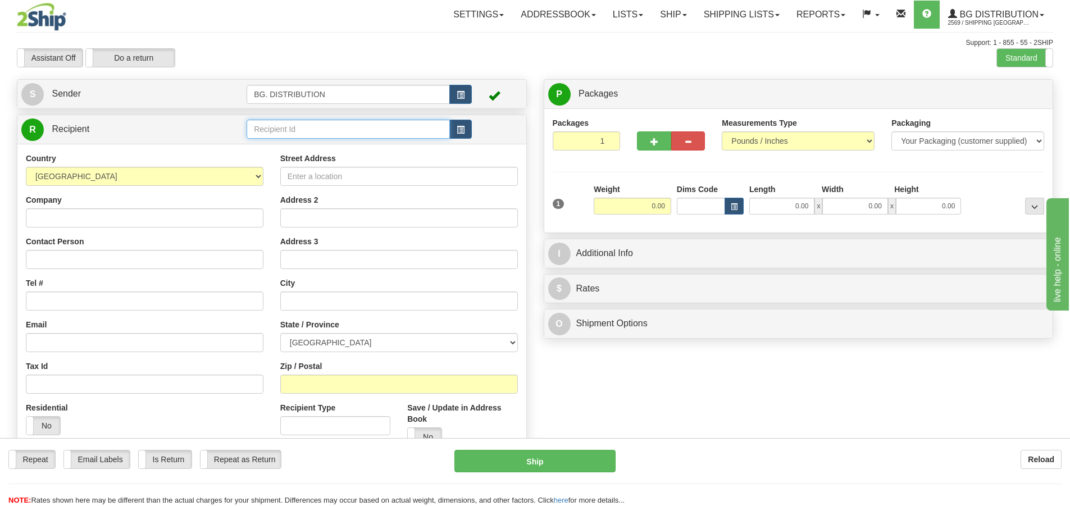
click at [295, 138] on input "text" at bounding box center [348, 129] width 203 height 19
click at [316, 163] on div "20064" at bounding box center [346, 161] width 193 height 12
type input "20064"
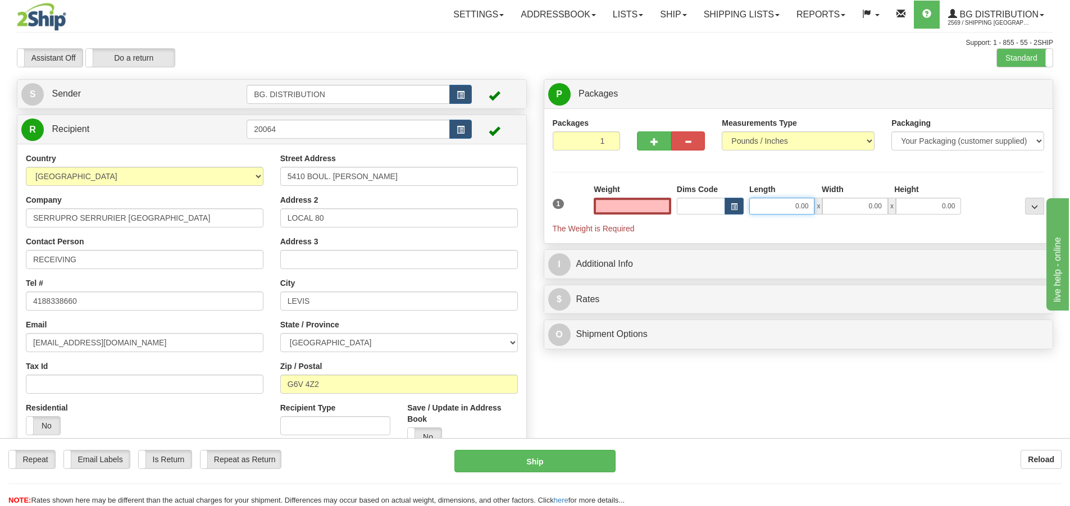
type input "0.00"
drag, startPoint x: 803, startPoint y: 209, endPoint x: 814, endPoint y: 202, distance: 12.6
click at [804, 208] on input "0.00" at bounding box center [781, 206] width 65 height 17
type input "19.00"
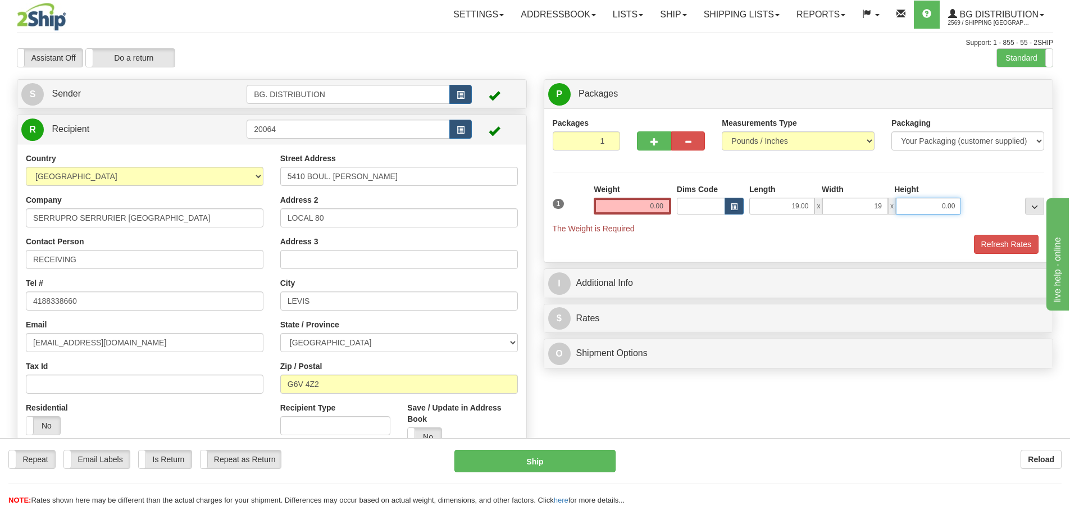
type input "19.00"
type input "6.00"
click at [660, 210] on input "0.00" at bounding box center [632, 206] width 77 height 17
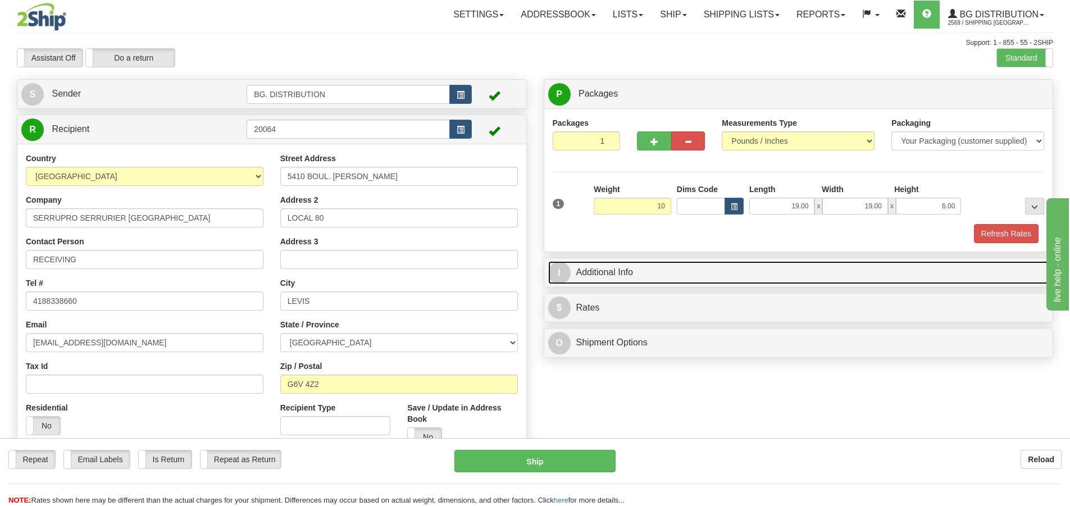
type input "10.00"
click at [564, 268] on span "I" at bounding box center [559, 273] width 22 height 22
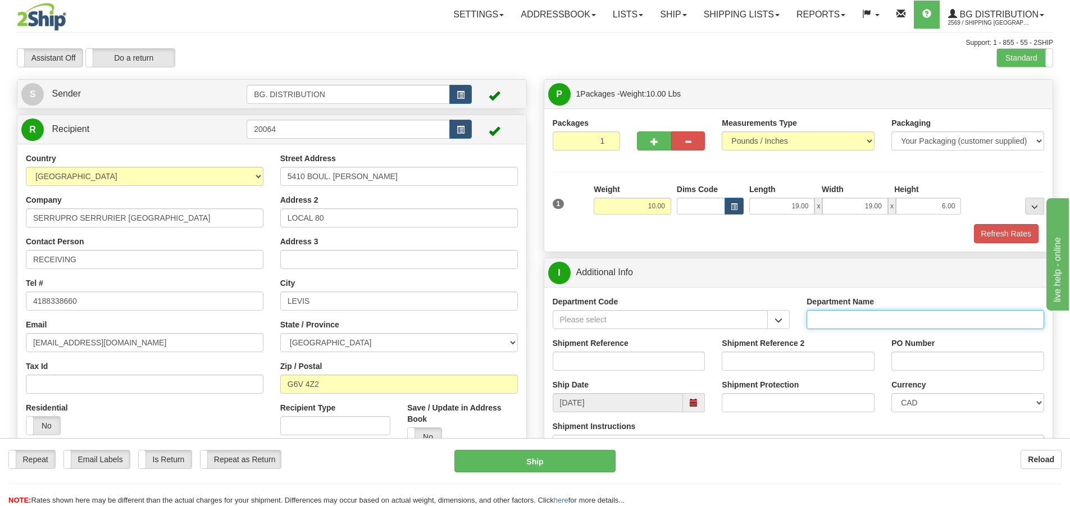
drag, startPoint x: 839, startPoint y: 314, endPoint x: 824, endPoint y: 334, distance: 25.3
click at [839, 313] on input "Department Name" at bounding box center [925, 319] width 238 height 19
type input "."
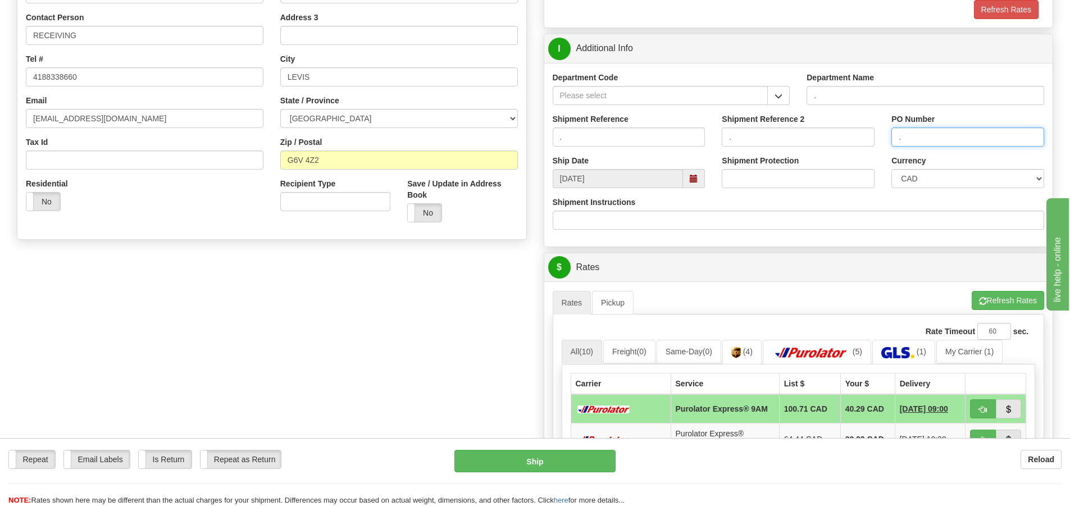
scroll to position [225, 0]
type input "."
click at [1010, 295] on button "Refresh Rates" at bounding box center [1007, 299] width 72 height 19
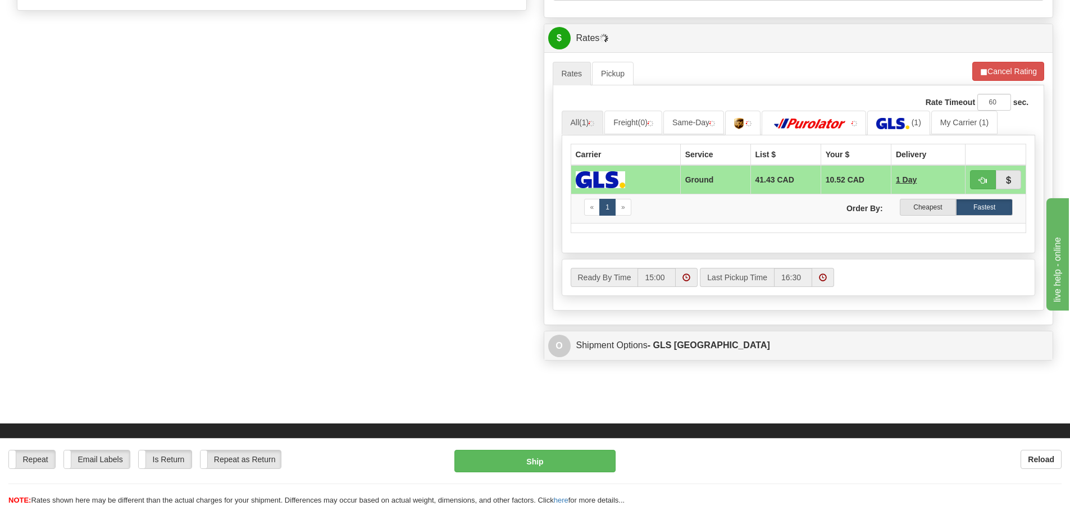
scroll to position [505, 0]
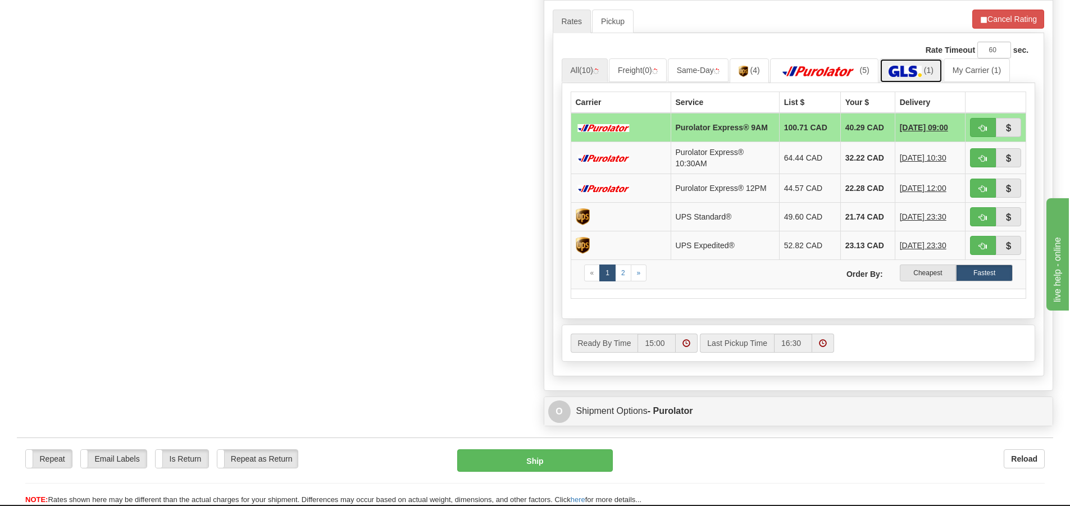
click at [920, 67] on img at bounding box center [904, 71] width 33 height 11
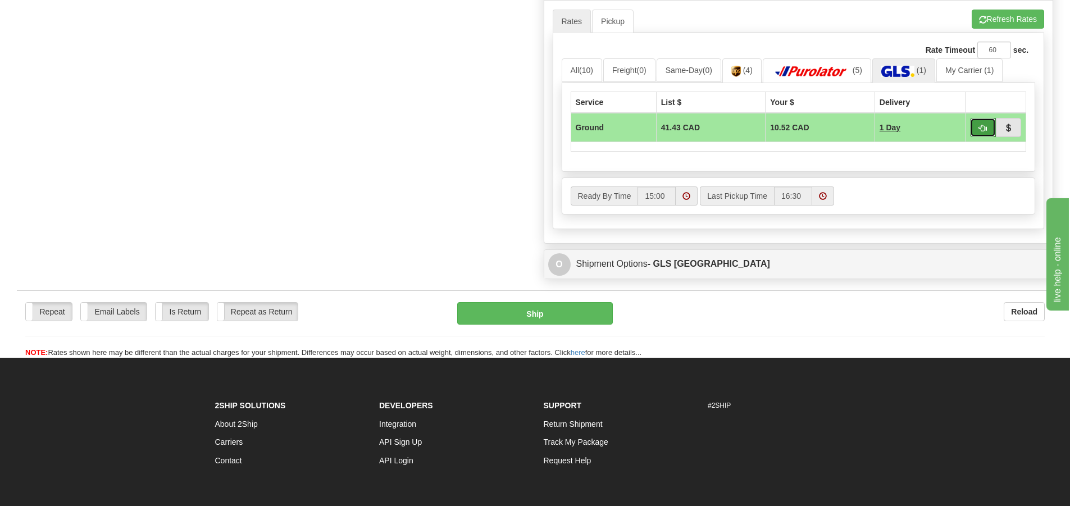
click at [982, 128] on span "button" at bounding box center [983, 128] width 8 height 7
type input "1"
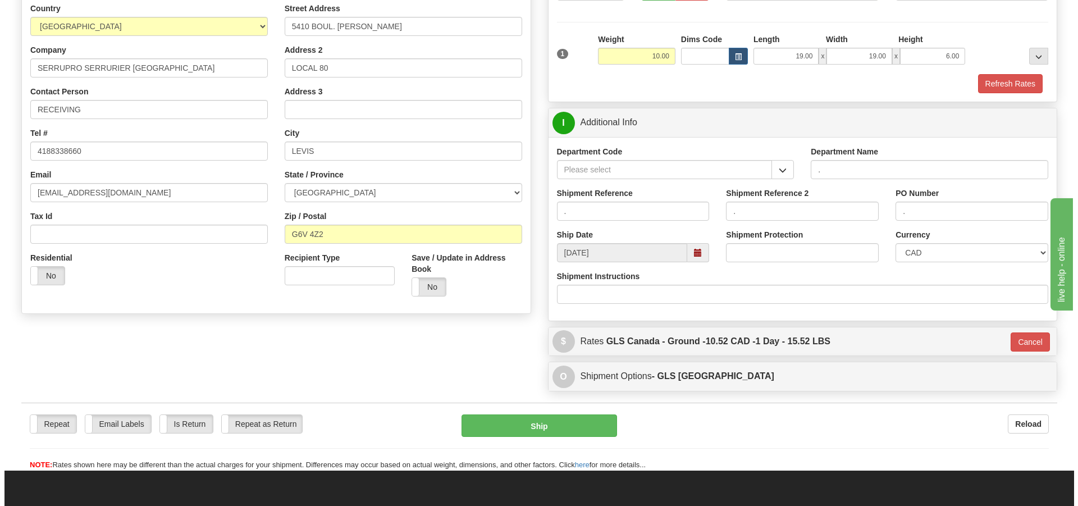
scroll to position [122, 0]
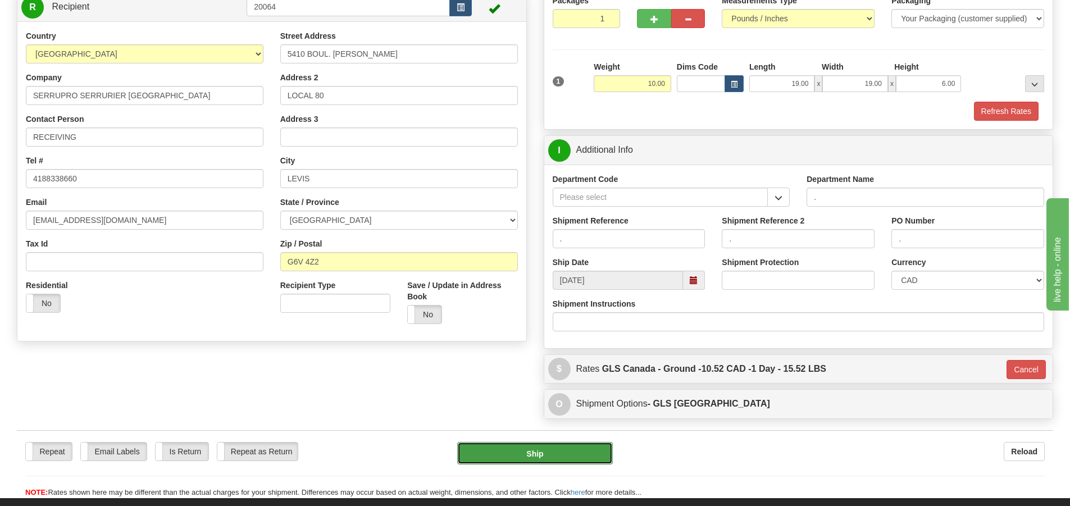
click at [546, 448] on button "Ship" at bounding box center [535, 453] width 156 height 22
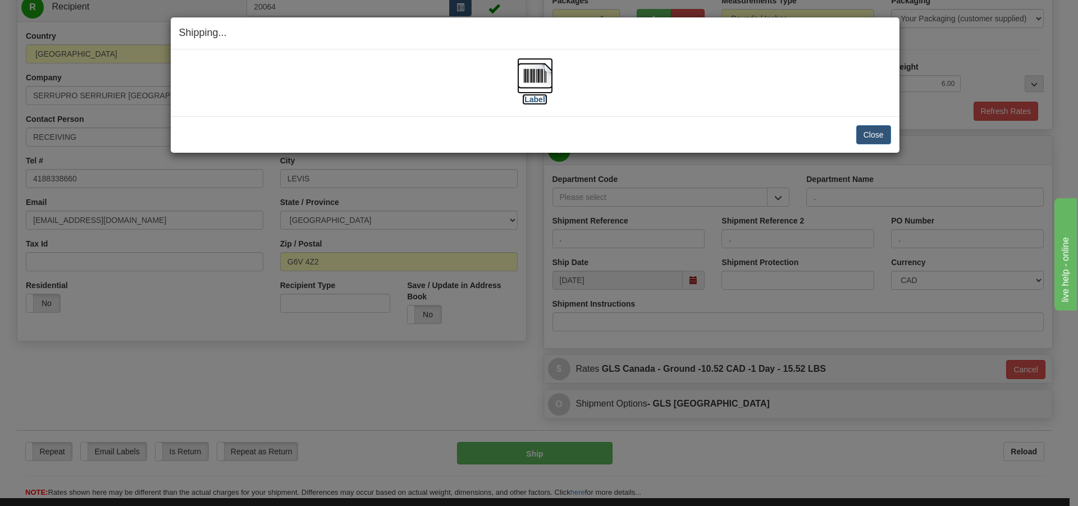
click at [538, 101] on label "[Label]" at bounding box center [535, 99] width 26 height 11
click at [863, 137] on button "Close" at bounding box center [873, 134] width 35 height 19
